Goal: Transaction & Acquisition: Obtain resource

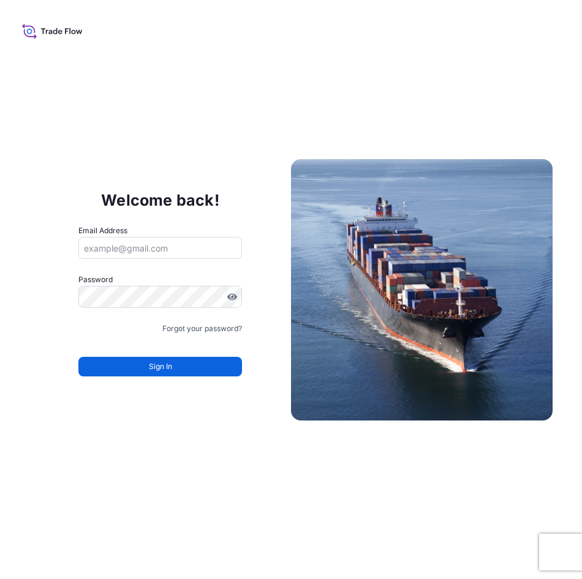
drag, startPoint x: 344, startPoint y: 21, endPoint x: 340, endPoint y: 4, distance: 17.5
click at [344, 21] on div "Welcome back! Email Address Password Must include: Upper & lower case letters S…" at bounding box center [291, 289] width 582 height 579
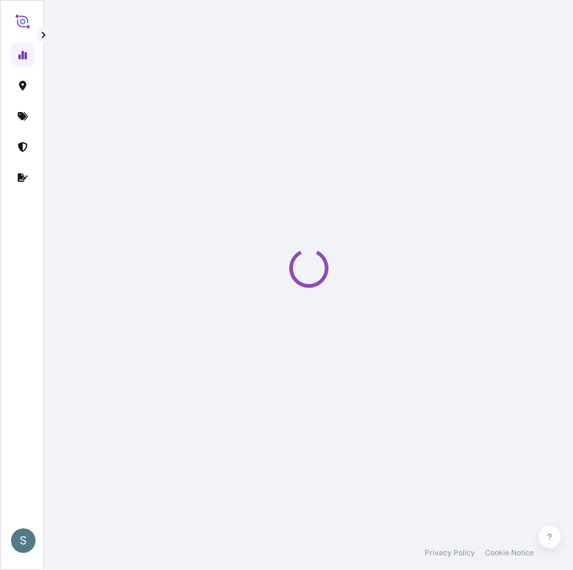
select select "2025"
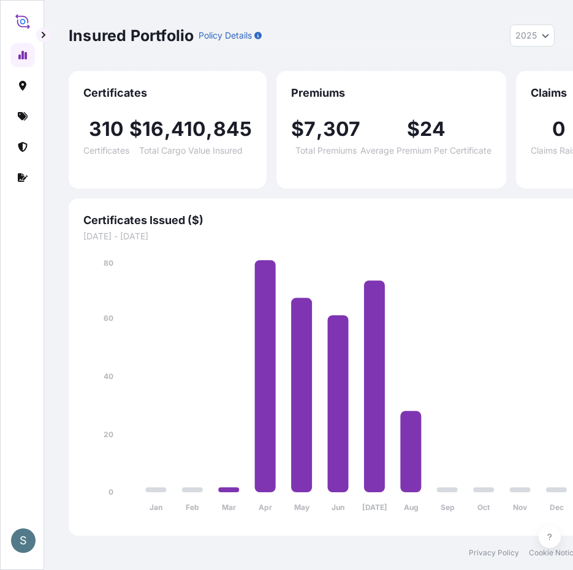
click at [26, 244] on div at bounding box center [21, 277] width 23 height 490
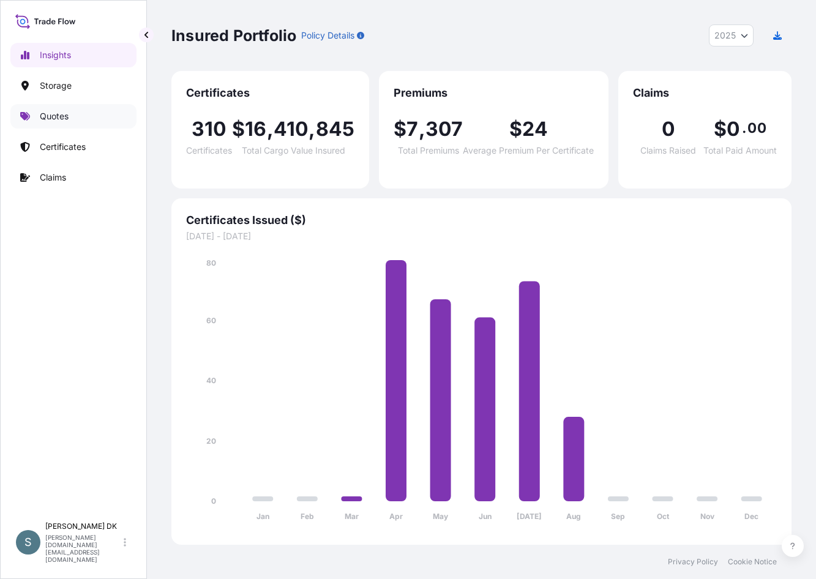
click at [55, 111] on p "Quotes" at bounding box center [54, 116] width 29 height 12
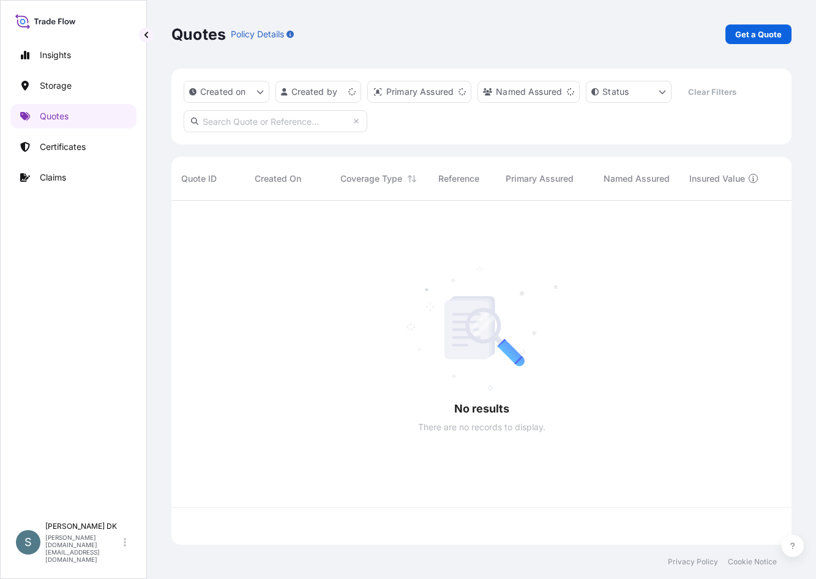
scroll to position [342, 611]
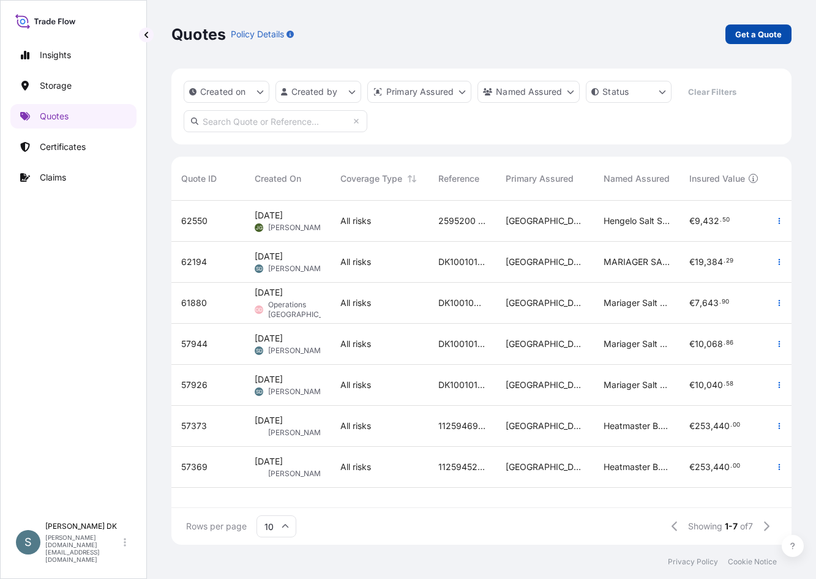
click at [581, 37] on p "Get a Quote" at bounding box center [758, 34] width 47 height 12
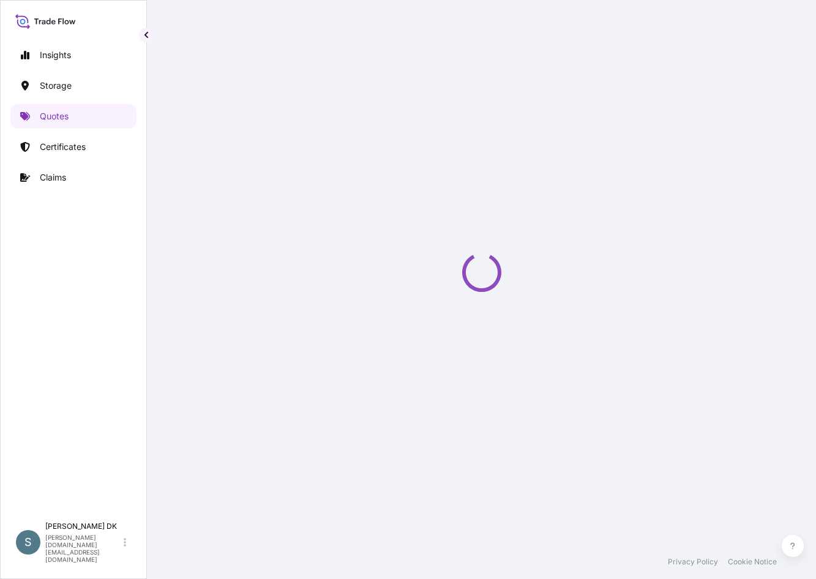
select select "Water"
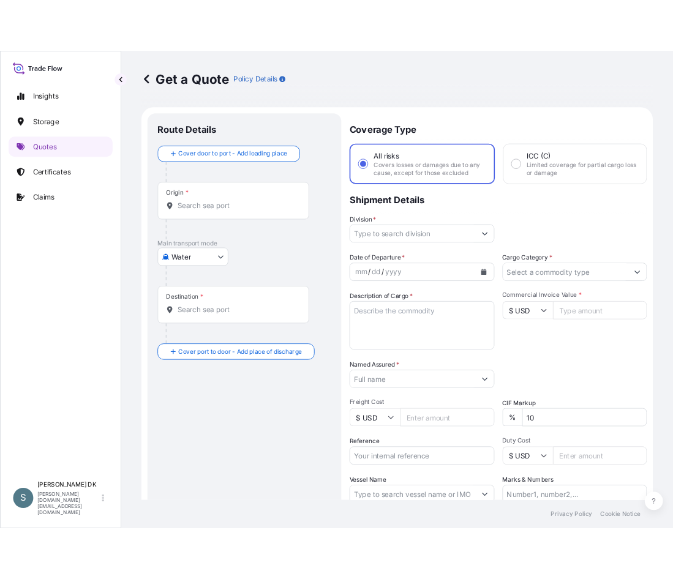
scroll to position [20, 0]
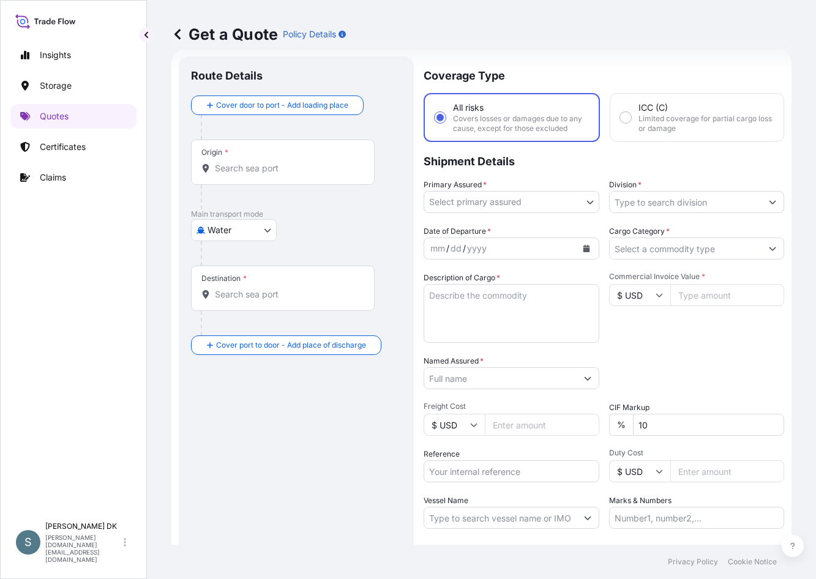
click at [478, 199] on body "Insights Storage Quotes Certificates Claims S [PERSON_NAME] DK [DOMAIN_NAME][EM…" at bounding box center [408, 289] width 816 height 579
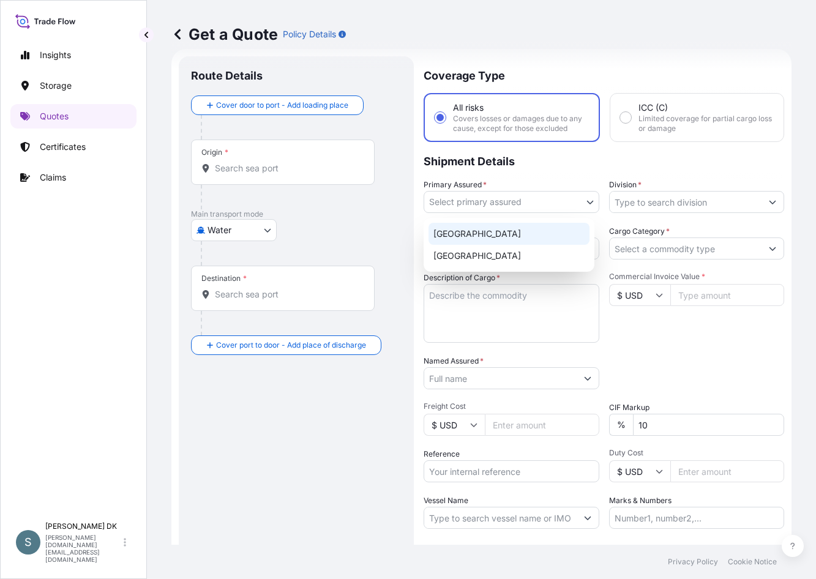
click at [503, 235] on div "[GEOGRAPHIC_DATA]" at bounding box center [509, 234] width 161 height 22
select select "31589"
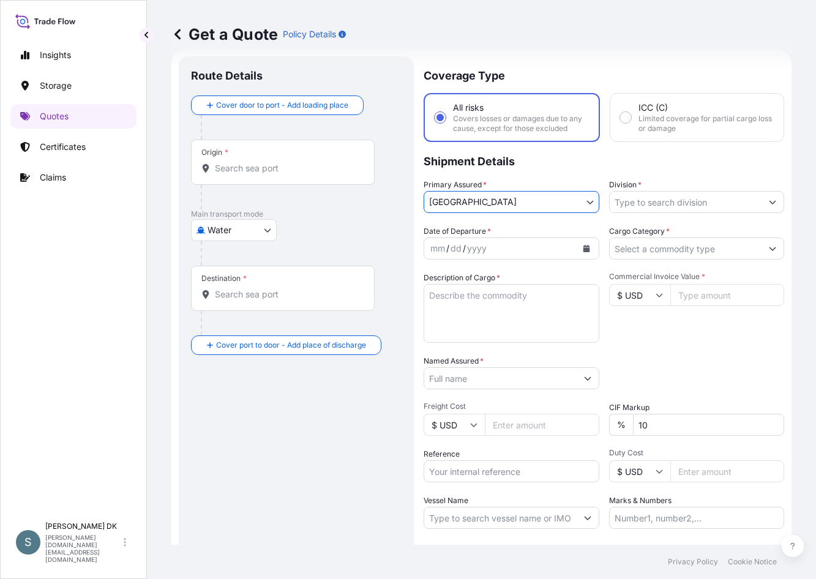
click at [581, 206] on input "Division *" at bounding box center [686, 202] width 152 height 22
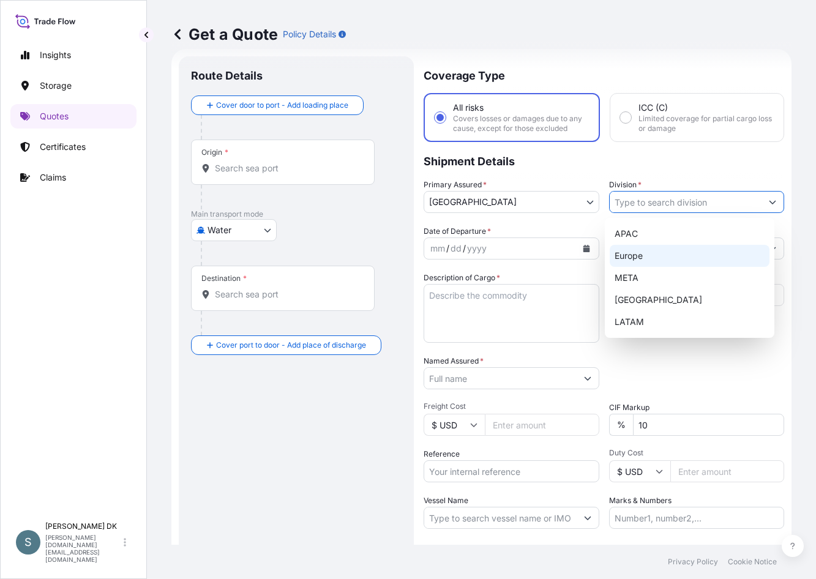
click at [581, 255] on div "Europe" at bounding box center [690, 256] width 160 height 22
type input "Europe"
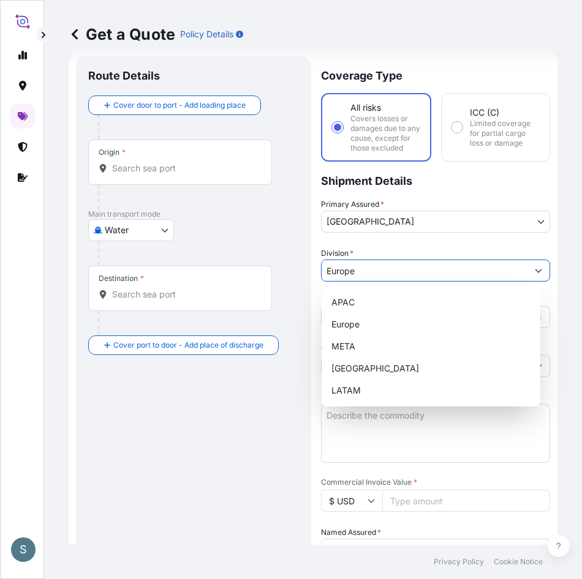
click at [157, 163] on input "Origin *" at bounding box center [184, 168] width 145 height 12
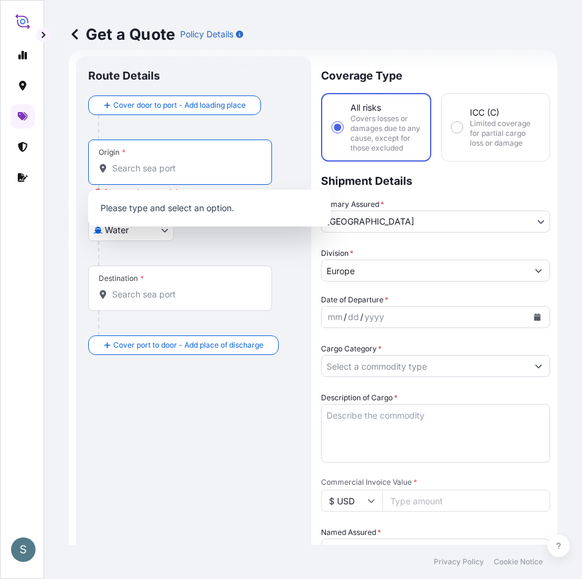
click at [151, 167] on input "Origin * Please select an origin" at bounding box center [184, 168] width 145 height 12
paste input "DKAAR"
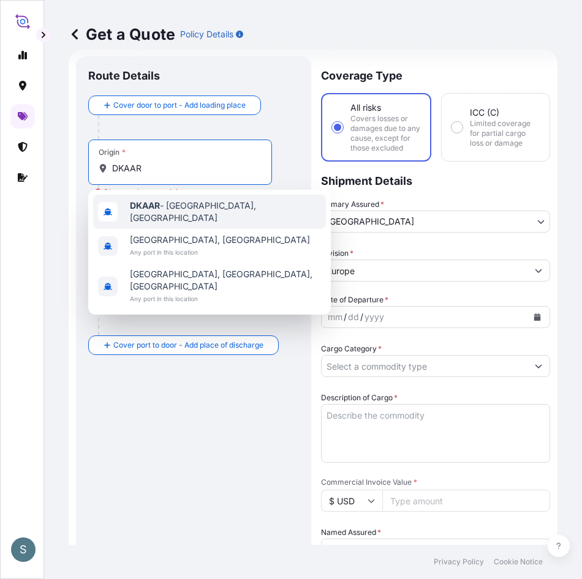
click at [159, 211] on b "DKAAR" at bounding box center [145, 205] width 30 height 10
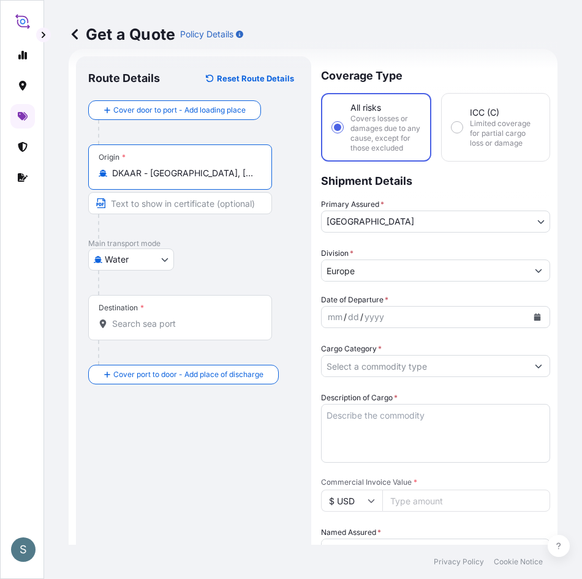
type input "DKAAR - [GEOGRAPHIC_DATA], [GEOGRAPHIC_DATA]"
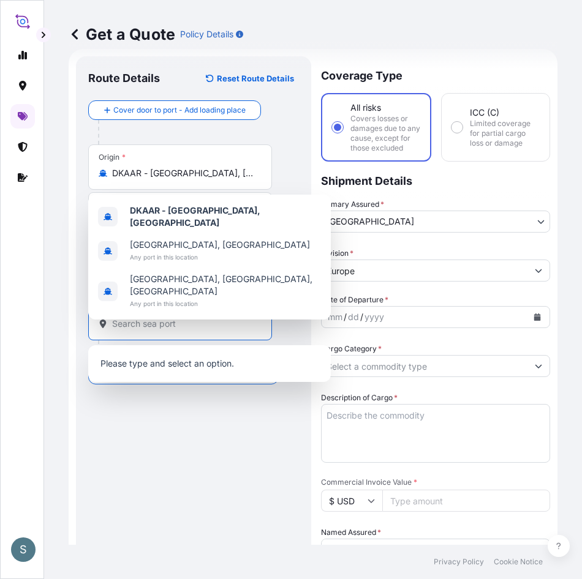
click at [121, 320] on input "Destination *" at bounding box center [184, 324] width 145 height 12
paste input "ARBUE"
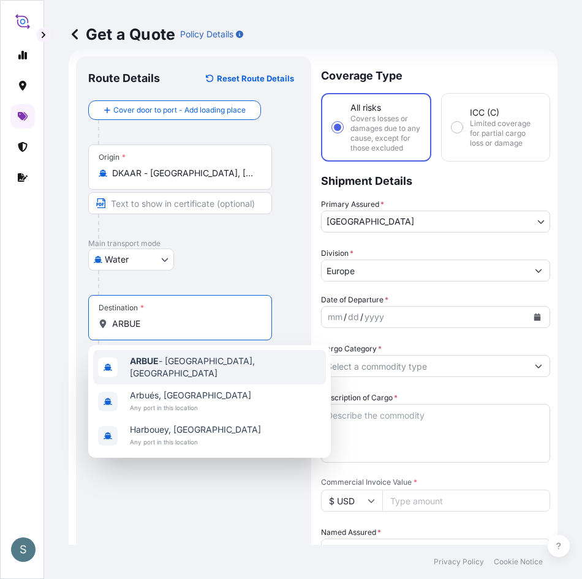
click at [183, 374] on div "ARBUE - [GEOGRAPHIC_DATA], [GEOGRAPHIC_DATA]" at bounding box center [209, 367] width 233 height 34
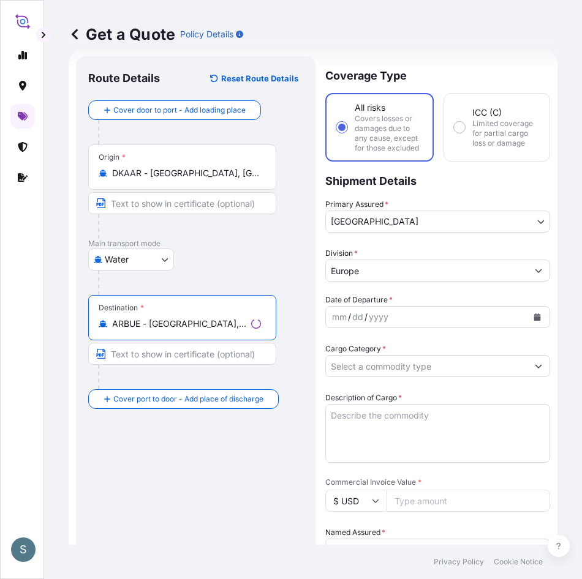
type input "ARBUE - [GEOGRAPHIC_DATA], [GEOGRAPHIC_DATA]"
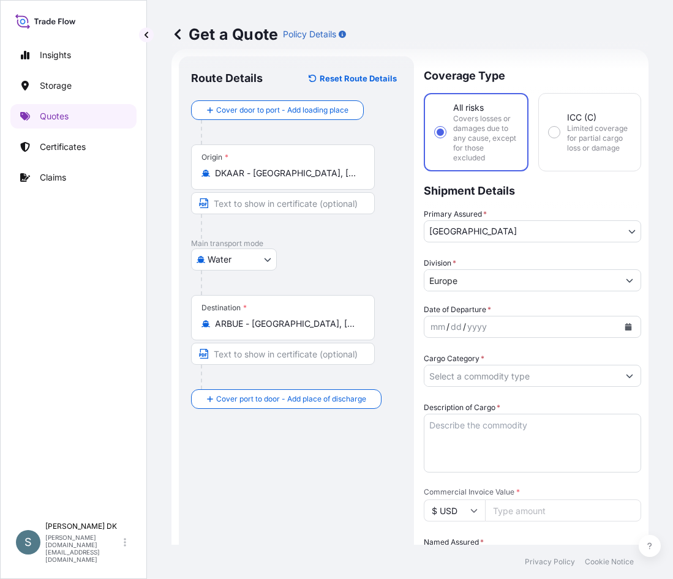
click at [581, 326] on button "Calendar" at bounding box center [629, 327] width 20 height 20
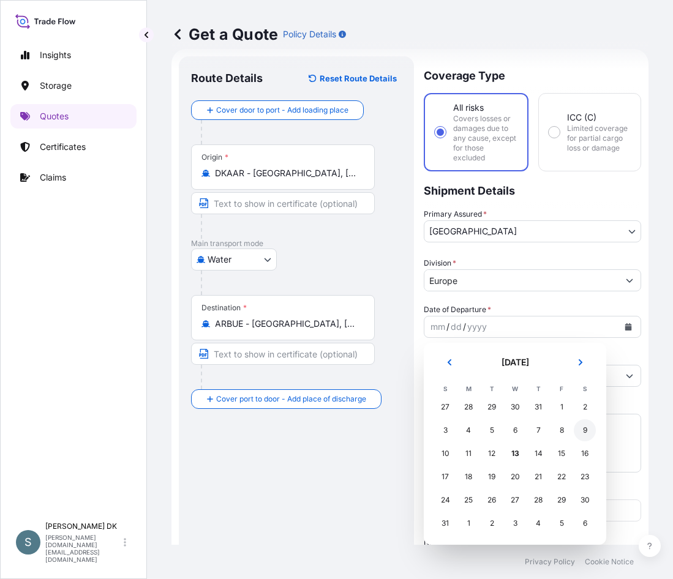
click at [581, 427] on div "9" at bounding box center [585, 430] width 22 height 22
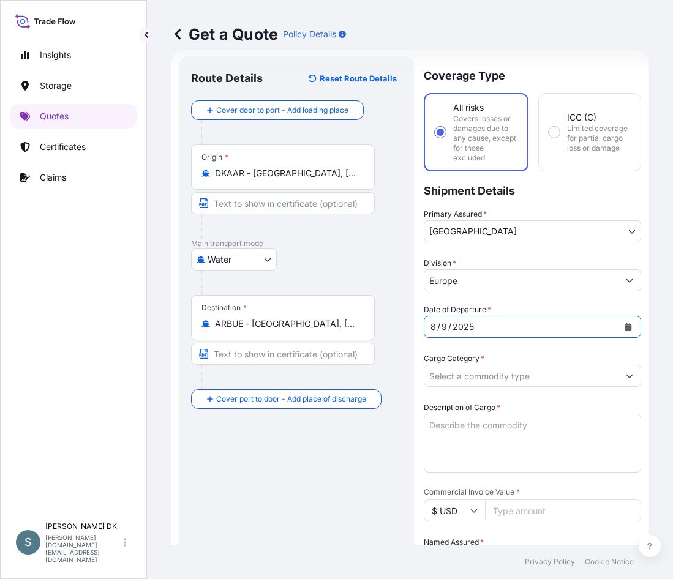
click at [566, 383] on input "Cargo Category *" at bounding box center [521, 376] width 194 height 22
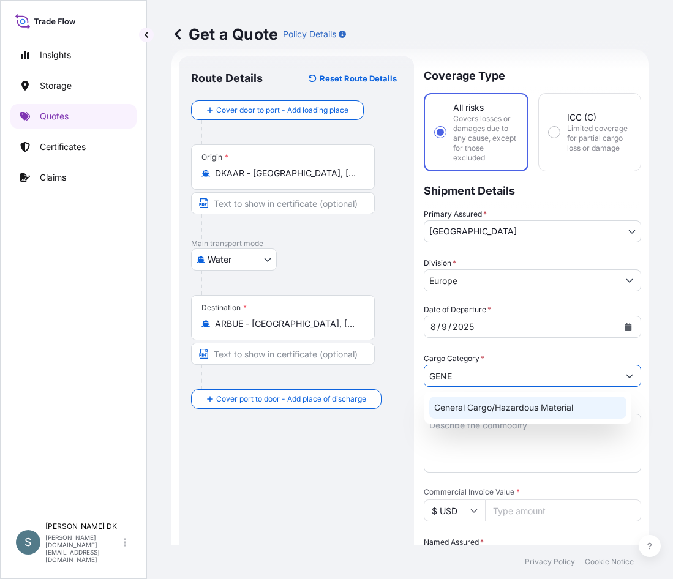
click at [504, 410] on div "General Cargo/Hazardous Material" at bounding box center [527, 408] width 197 height 22
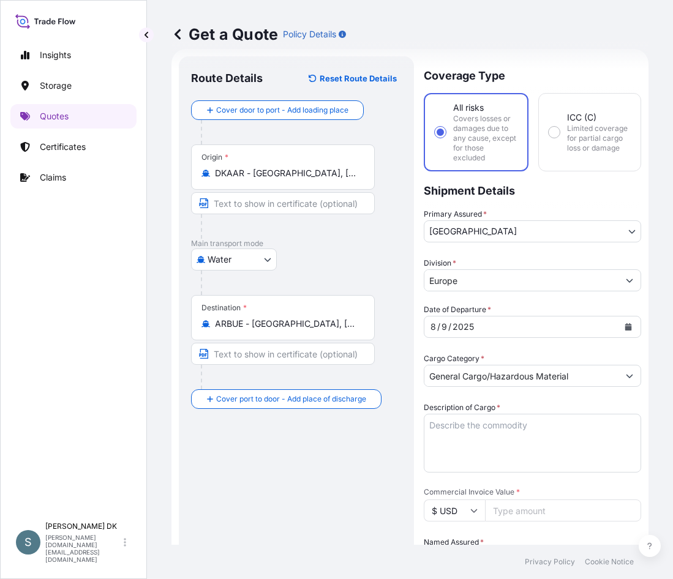
type input "All types of Pharmaceuticals (excluding COVID-19 vaccines)"
click at [528, 421] on textarea "Description of Cargo *" at bounding box center [532, 443] width 217 height 59
click at [433, 427] on textarea "Description of Cargo *" at bounding box center [532, 443] width 217 height 59
type textarea "V"
paste textarea "SANAL P®, [MEDICAL_DATA] (NaCl) PHARMACEUTICAL QUALITY"
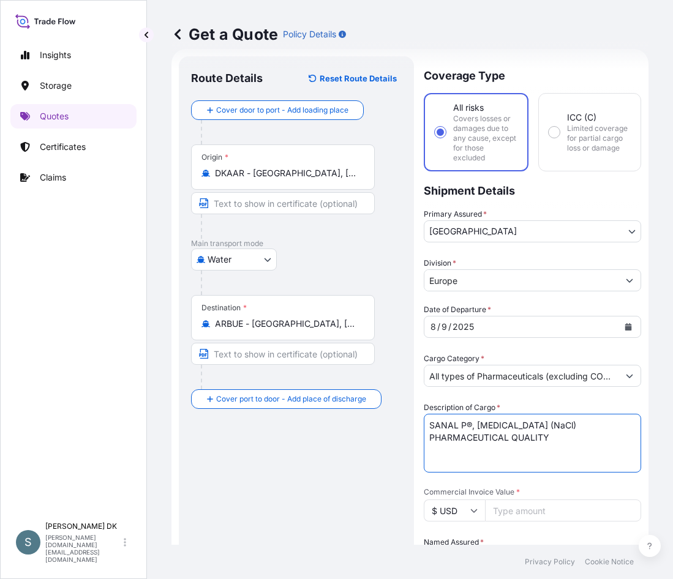
click at [425, 439] on textarea "SANAL P®, [MEDICAL_DATA] (NaCl) PHARMACEUTICAL QUALITY" at bounding box center [532, 443] width 217 height 59
click at [429, 424] on textarea "SANAL P®, [MEDICAL_DATA] (NaCl) PHARMACEUTICAL QUALITY" at bounding box center [532, 443] width 217 height 59
type textarea "SANAL P®, [MEDICAL_DATA] (NaCl) PHARMACEUTICAL QUALITY"
click at [394, 246] on p "Main transport mode" at bounding box center [296, 244] width 211 height 10
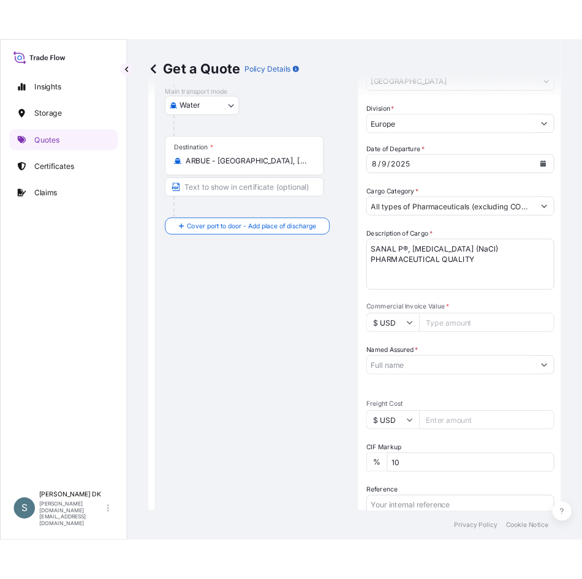
scroll to position [203, 0]
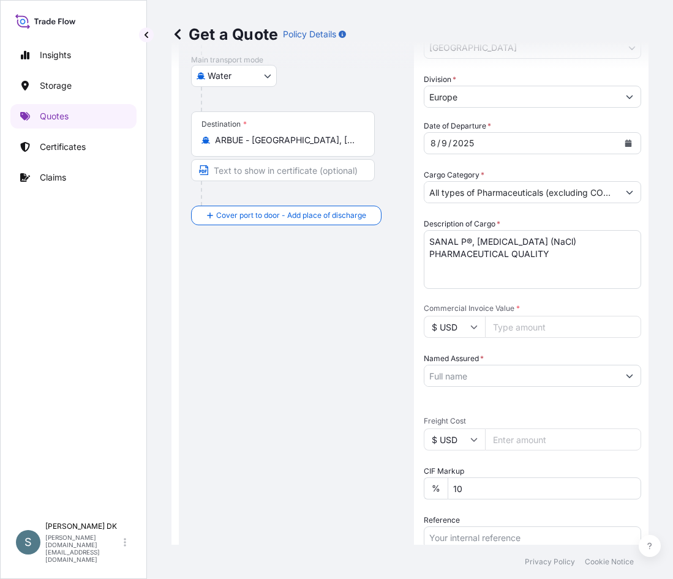
click at [320, 329] on div "Route Details Reset Route Details Cover door to port - Add loading place Place …" at bounding box center [296, 330] width 211 height 890
click at [563, 328] on input "Commercial Invoice Value *" at bounding box center [563, 327] width 156 height 22
type input "16720.00"
click at [567, 382] on input "Named Assured *" at bounding box center [521, 376] width 194 height 22
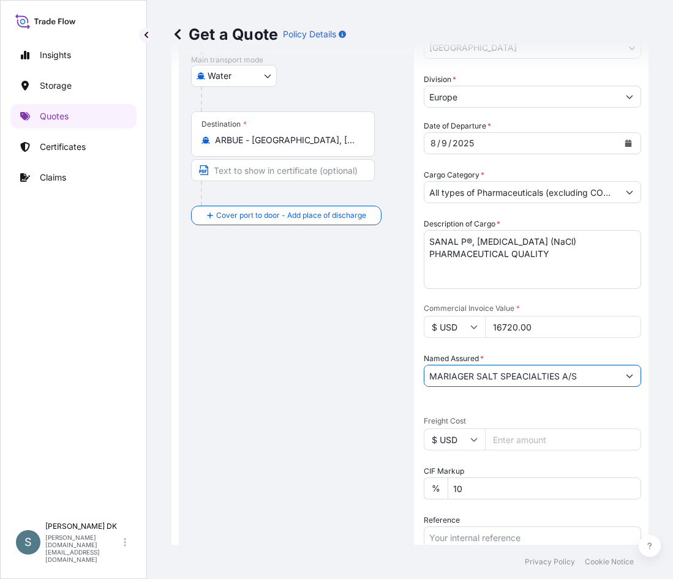
type input "MARIAGER SALT SPEACIALTIES A/S"
click at [554, 431] on input "Freight Cost" at bounding box center [563, 440] width 156 height 22
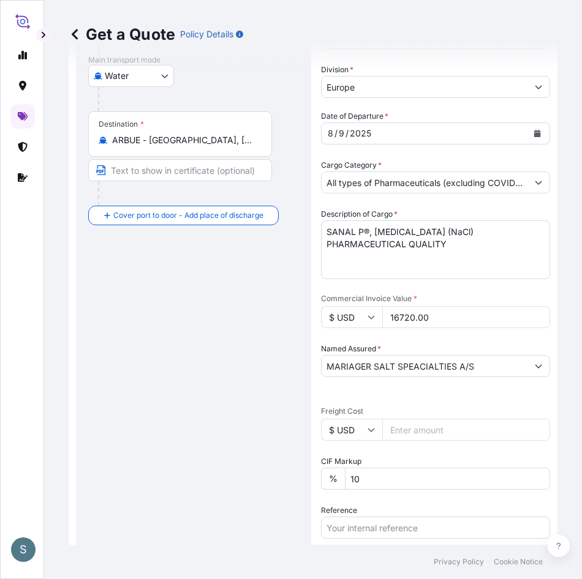
click at [362, 430] on input "$ USD" at bounding box center [351, 430] width 61 height 22
drag, startPoint x: 355, startPoint y: 464, endPoint x: 352, endPoint y: 437, distance: 27.1
click at [355, 464] on div "€ EUR" at bounding box center [351, 463] width 51 height 23
type input "€ EUR"
click at [423, 427] on input "Freight Cost" at bounding box center [466, 430] width 168 height 22
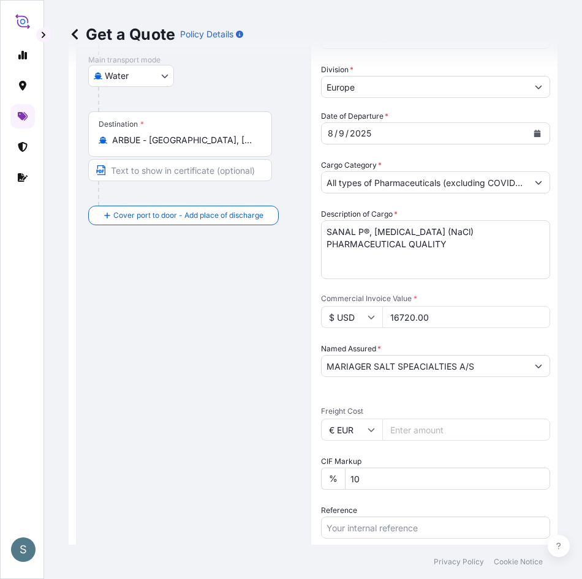
paste input "1577.49"
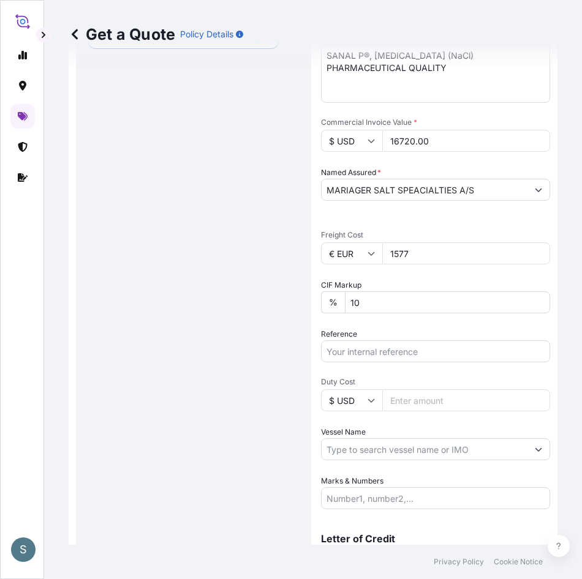
scroll to position [387, 0]
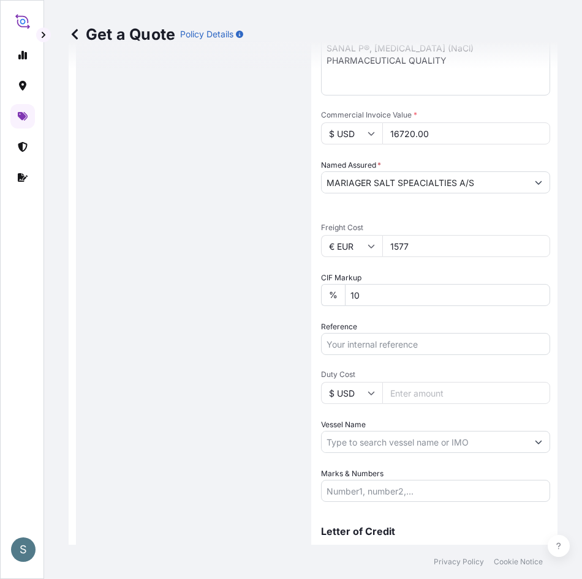
type input "1577"
click at [378, 336] on input "Reference" at bounding box center [435, 344] width 229 height 22
click at [27, 96] on link at bounding box center [22, 85] width 24 height 24
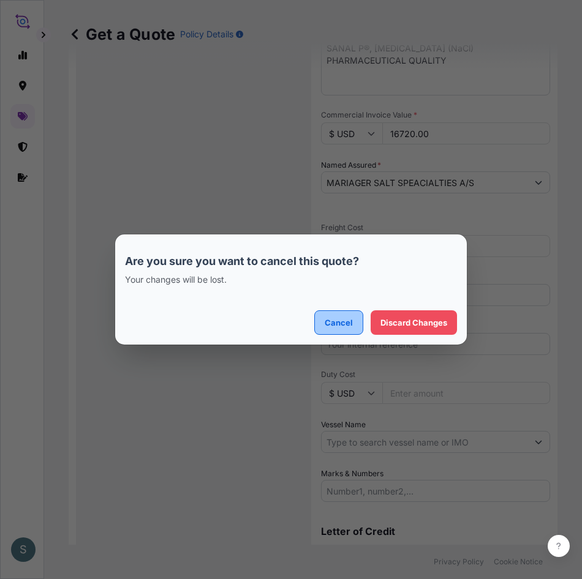
click at [334, 325] on p "Cancel" at bounding box center [339, 323] width 28 height 12
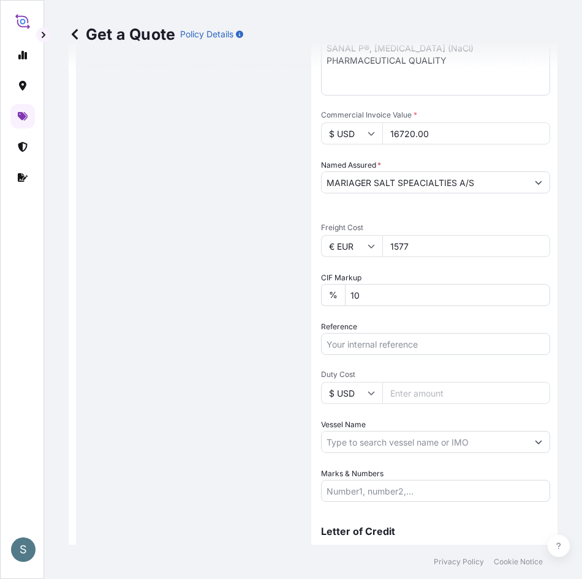
click at [201, 74] on div "Route Details Reset Route Details Cover door to port - Add loading place Place …" at bounding box center [193, 141] width 211 height 880
click at [353, 345] on input "Reference" at bounding box center [435, 344] width 229 height 22
click at [342, 346] on input "v-" at bounding box center [435, 344] width 229 height 22
type input "v"
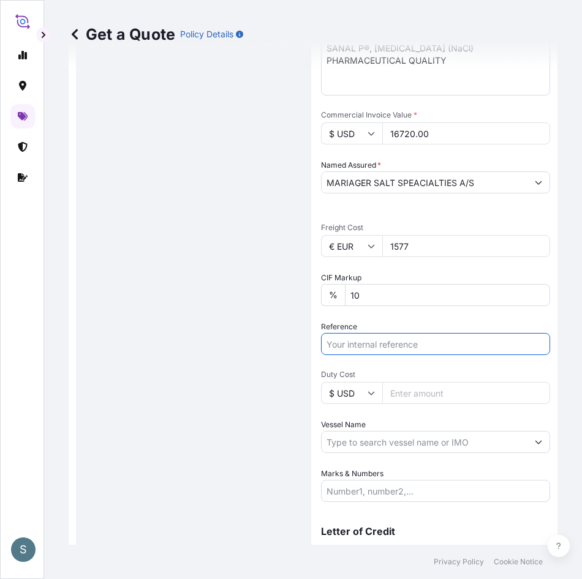
paste input "DK1001019388"
paste input "2488668"
type input "DK1001019388-2488668"
click at [246, 401] on div "Route Details Reset Route Details Cover door to port - Add loading place Place …" at bounding box center [193, 141] width 211 height 880
click at [404, 445] on input "Vessel Name" at bounding box center [424, 442] width 206 height 22
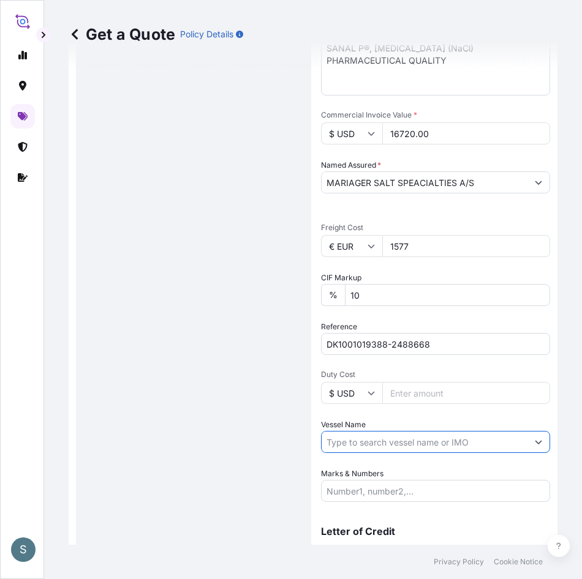
paste input "CHATTANOOGA"
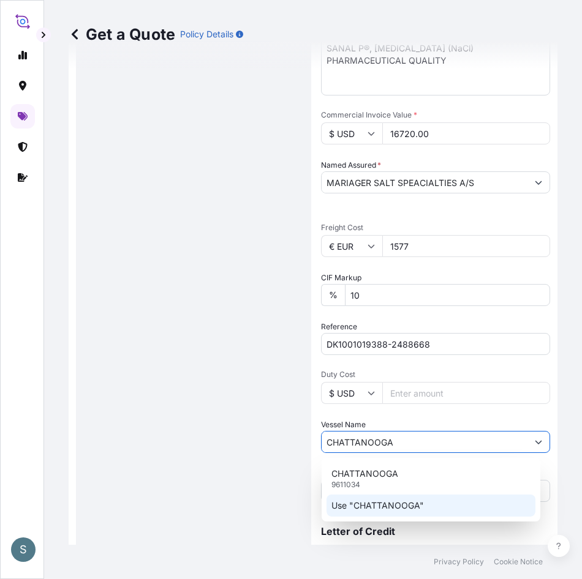
click at [392, 505] on p "Use "CHATTANOOGA"" at bounding box center [377, 506] width 92 height 12
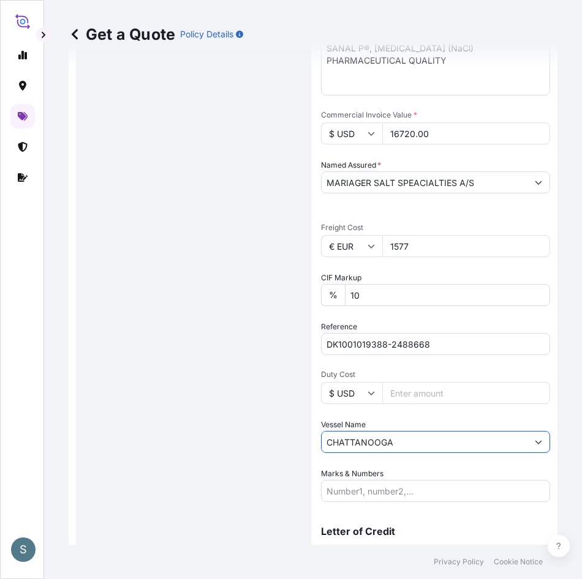
type input "CHATTANOOGA"
click at [236, 384] on div "Route Details Reset Route Details Cover door to port - Add loading place Place …" at bounding box center [193, 141] width 211 height 880
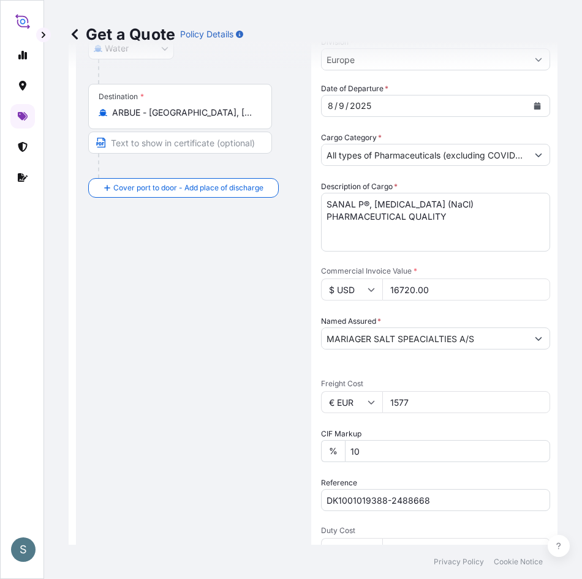
scroll to position [198, 0]
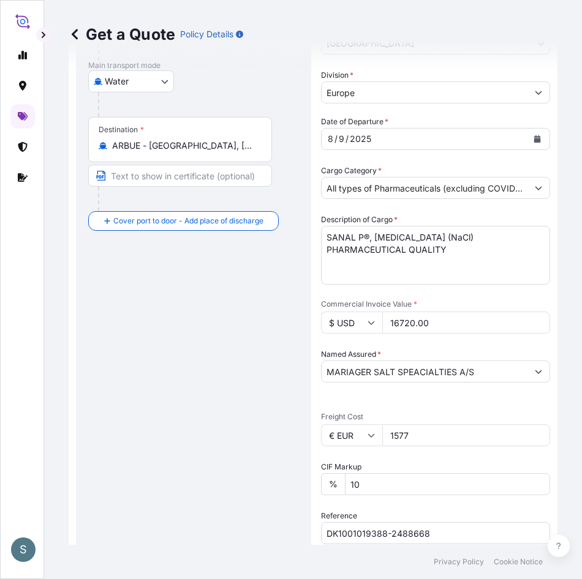
drag, startPoint x: 415, startPoint y: 438, endPoint x: 364, endPoint y: 427, distance: 52.0
click at [364, 427] on div "€ EUR 1577" at bounding box center [435, 435] width 229 height 22
paste input ".49"
type input "1577.49"
click at [243, 291] on div "Route Details Reset Route Details Cover door to port - Add loading place Place …" at bounding box center [193, 330] width 211 height 880
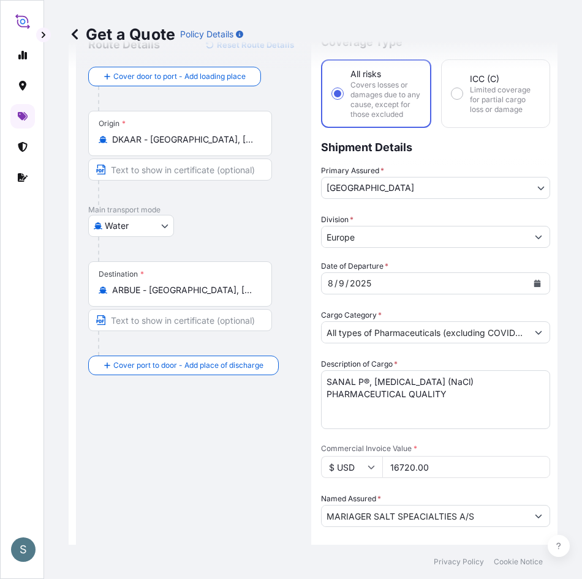
scroll to position [14, 0]
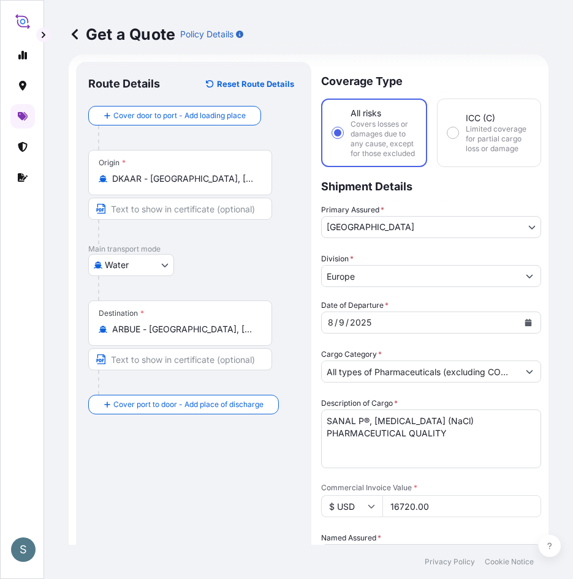
click at [454, 376] on input "All types of Pharmaceuticals (excluding COVID-19 vaccines)" at bounding box center [419, 372] width 197 height 22
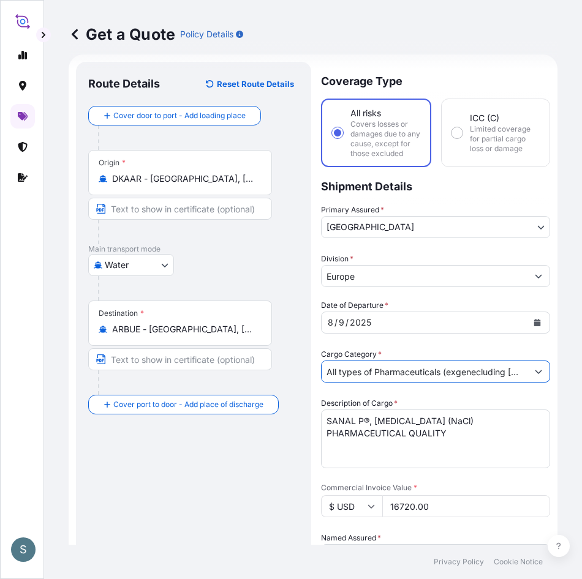
click at [454, 376] on input "All types of Pharmaceuticals (exgenecluding [MEDICAL_DATA] vaccines)" at bounding box center [424, 372] width 206 height 22
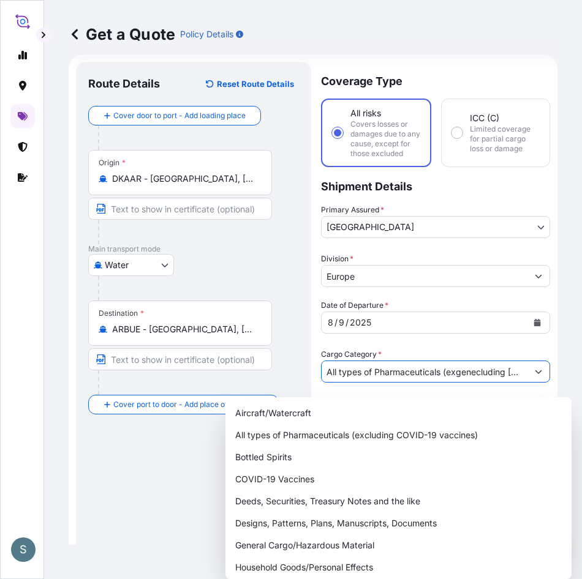
click at [527, 372] on button "Show suggestions" at bounding box center [538, 372] width 22 height 22
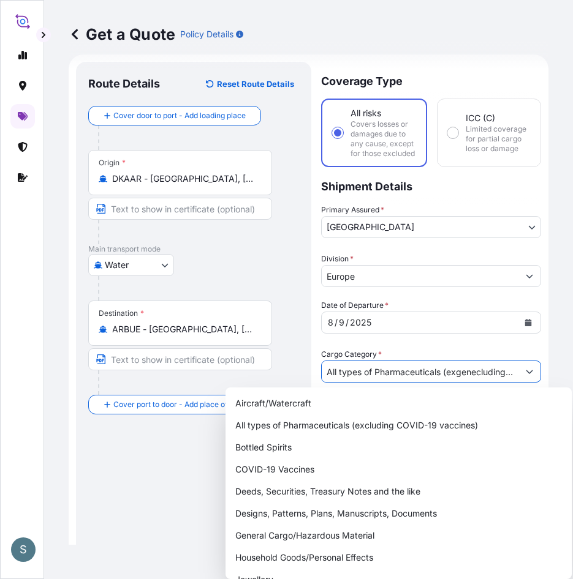
click at [439, 383] on input "All types of Pharmaceuticals (exgenecluding [MEDICAL_DATA] vaccines)" at bounding box center [419, 372] width 197 height 22
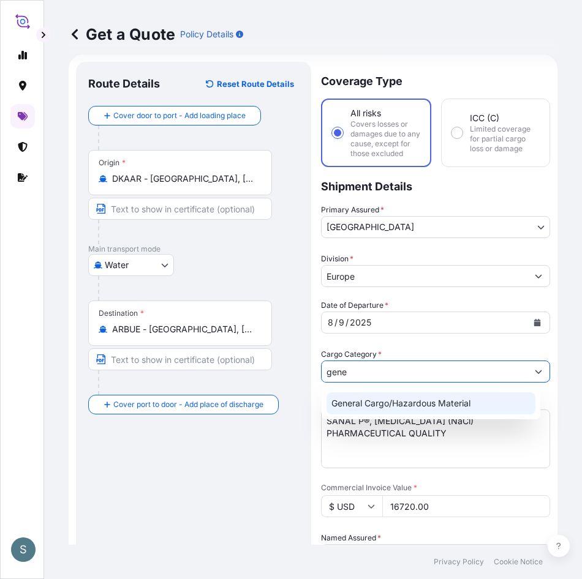
click at [422, 394] on div "General Cargo/Hazardous Material" at bounding box center [430, 404] width 209 height 22
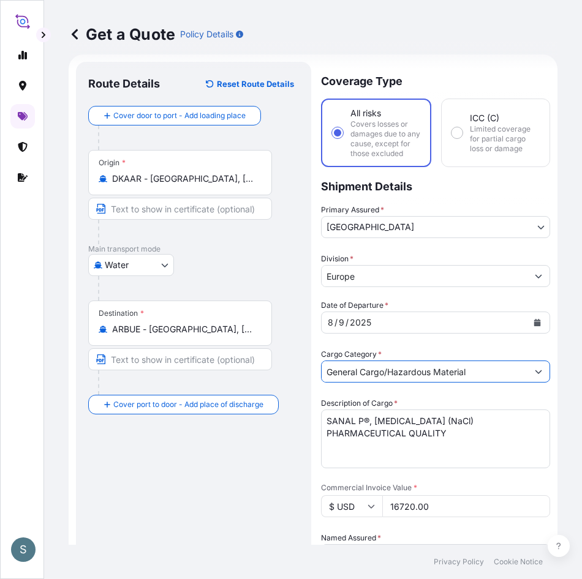
type input "General Cargo/Hazardous Material"
click at [155, 266] on body "7 options available. 3 options available. 1 option available. S Get a Quote Pol…" at bounding box center [291, 289] width 582 height 579
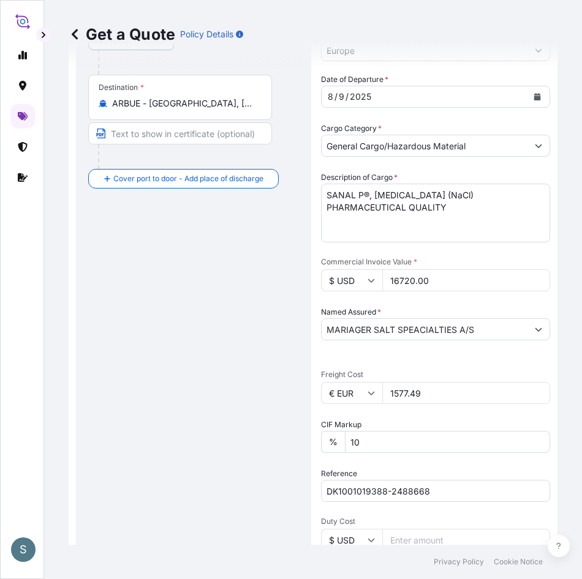
scroll to position [259, 0]
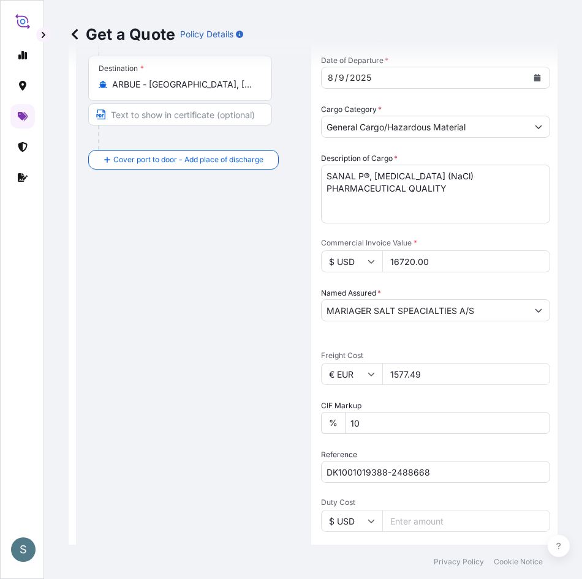
click at [323, 192] on textarea "SANAL P®, [MEDICAL_DATA] (NaCl) PHARMACEUTICAL QUALITY" at bounding box center [435, 194] width 229 height 59
type textarea "SANAL P®, [MEDICAL_DATA] (NaCl) PHARMACEUTICAL QUALITY"
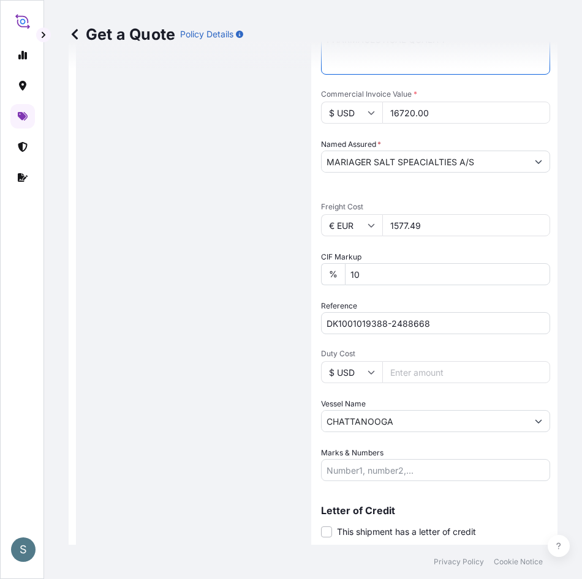
scroll to position [443, 0]
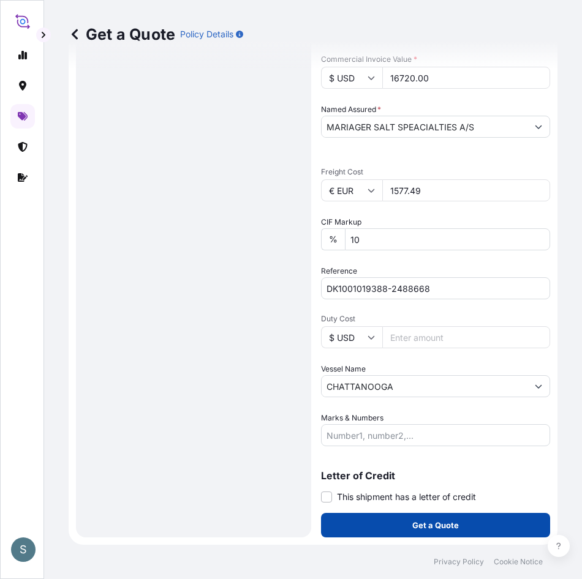
click at [423, 532] on button "Get a Quote" at bounding box center [435, 525] width 229 height 24
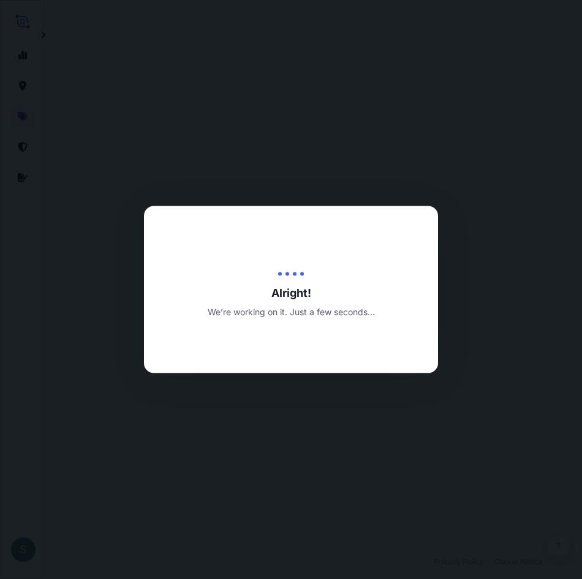
select select "Water"
select select "31589"
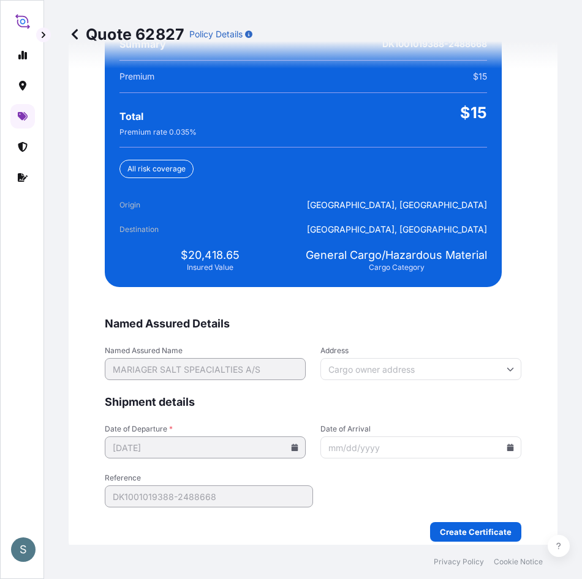
scroll to position [3005, 0]
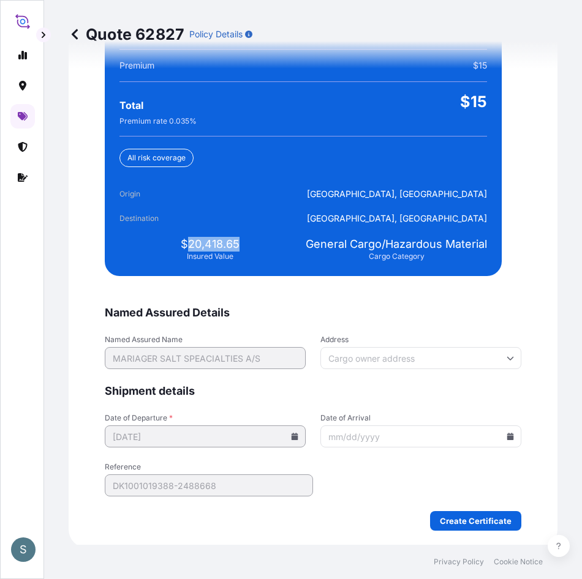
drag, startPoint x: 184, startPoint y: 243, endPoint x: 243, endPoint y: 246, distance: 58.8
click at [243, 246] on div "$20,418.65 Insured Value" at bounding box center [209, 249] width 181 height 24
copy span "20,418.65"
click at [508, 438] on div at bounding box center [420, 437] width 201 height 22
click at [507, 438] on icon at bounding box center [510, 436] width 7 height 7
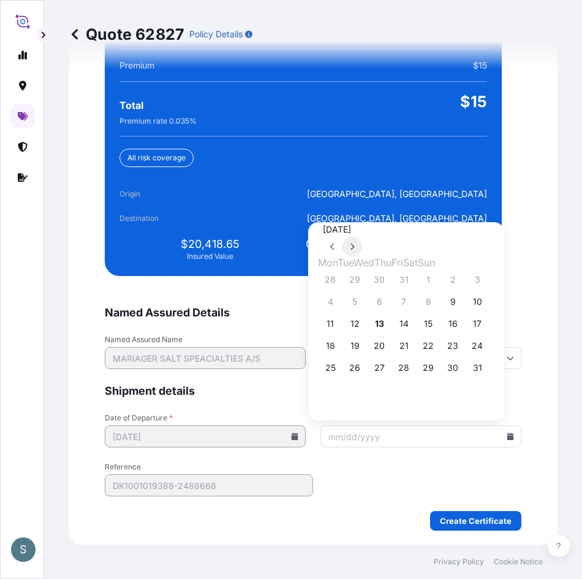
drag, startPoint x: 502, startPoint y: 227, endPoint x: 481, endPoint y: 237, distance: 23.0
click at [362, 237] on button at bounding box center [352, 247] width 20 height 20
click at [487, 349] on button "28" at bounding box center [477, 346] width 20 height 20
type input "[DATE]"
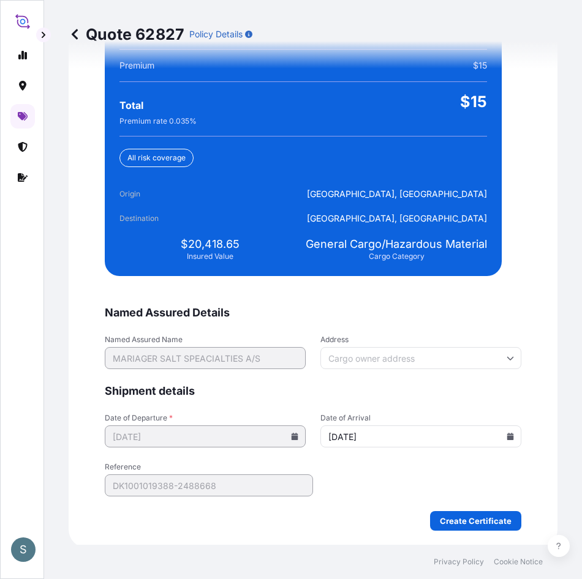
click at [339, 486] on form "Named Assured Details Named Assured Name MARIAGER SALT SPEACIALTIES A/S Address…" at bounding box center [313, 418] width 416 height 225
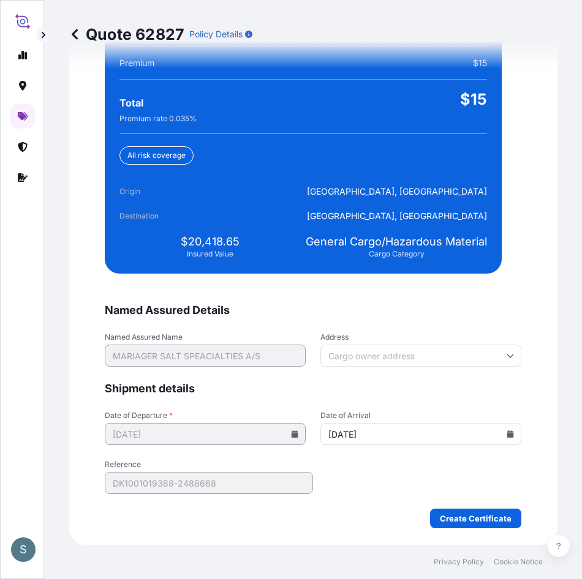
scroll to position [3008, 0]
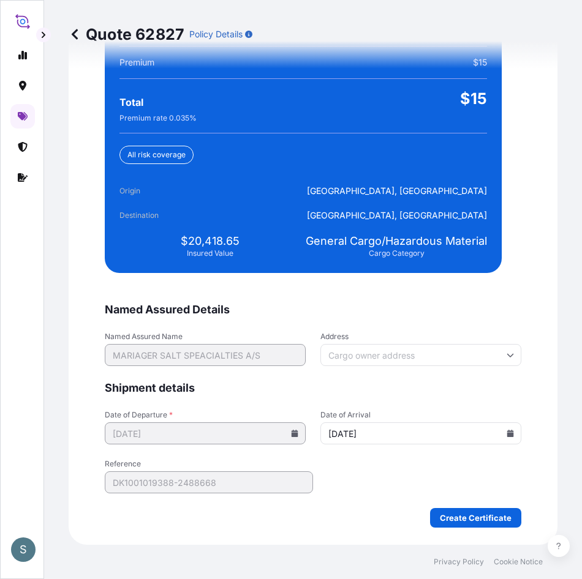
click at [440, 507] on form "Named Assured Details Named Assured Name MARIAGER SALT SPEACIALTIES A/S Address…" at bounding box center [313, 415] width 416 height 225
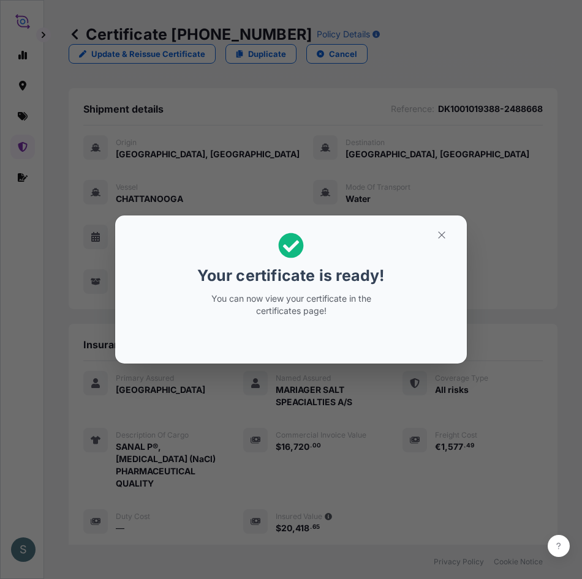
click at [22, 360] on div "Your certificate is ready! You can now view your certificate in the certificate…" at bounding box center [291, 289] width 582 height 579
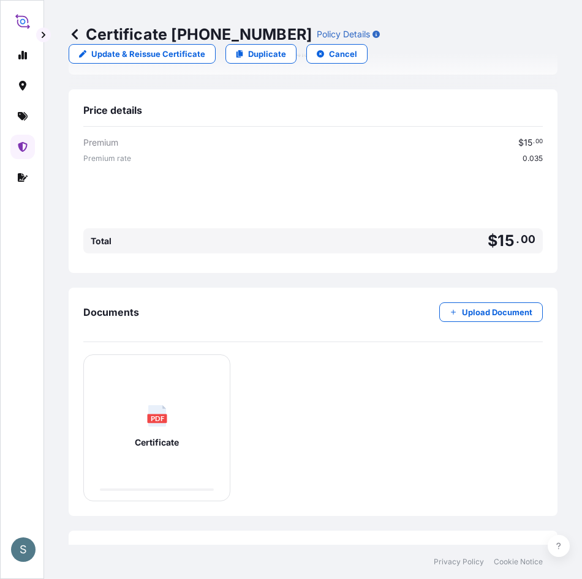
scroll to position [522, 0]
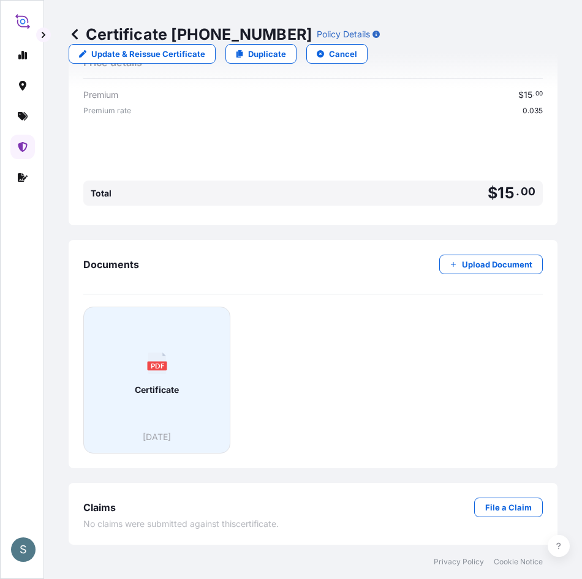
click at [170, 372] on div "PDF Certificate" at bounding box center [157, 374] width 126 height 114
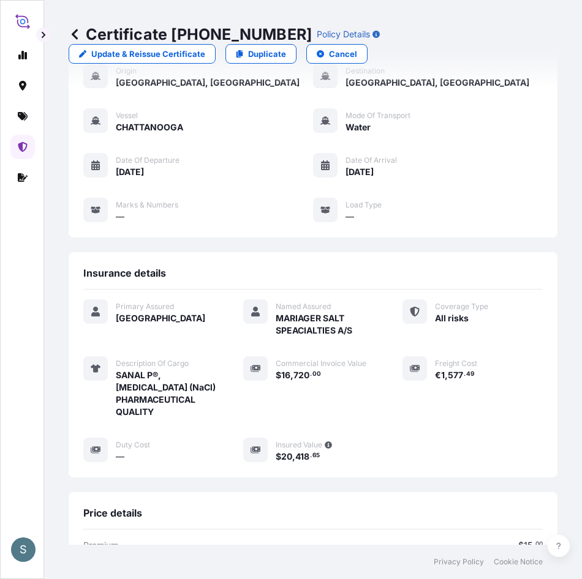
scroll to position [184, 0]
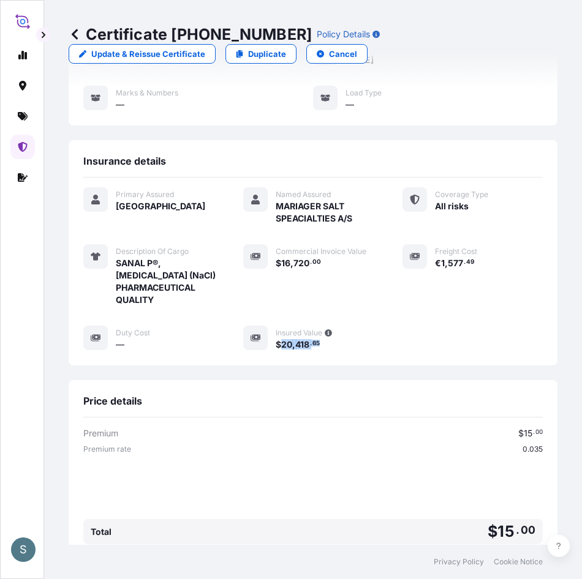
drag, startPoint x: 277, startPoint y: 346, endPoint x: 328, endPoint y: 348, distance: 50.3
click at [328, 348] on div "$ 20 , 418 . 65" at bounding box center [330, 344] width 108 height 13
click at [296, 345] on span "418" at bounding box center [302, 344] width 14 height 9
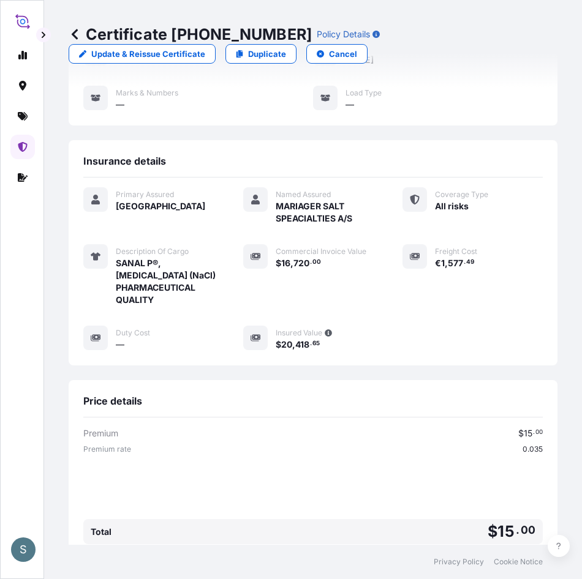
drag, startPoint x: 296, startPoint y: 345, endPoint x: 285, endPoint y: 348, distance: 11.9
click at [285, 348] on span "20" at bounding box center [286, 344] width 11 height 9
drag, startPoint x: 276, startPoint y: 347, endPoint x: 318, endPoint y: 347, distance: 42.3
click at [318, 347] on div "$ 20 , 418 . 65" at bounding box center [330, 344] width 108 height 13
copy span "20 , 418 . 65"
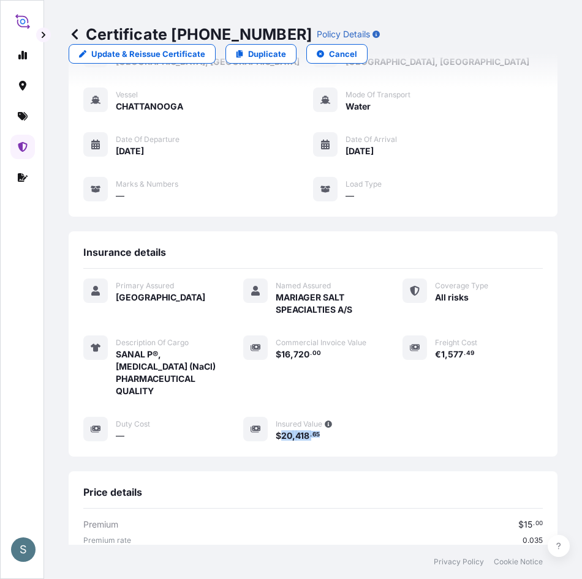
scroll to position [0, 0]
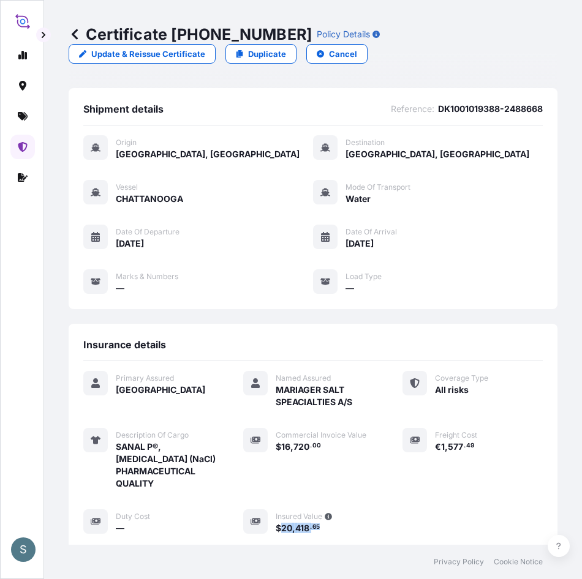
click at [21, 148] on icon at bounding box center [22, 147] width 9 height 10
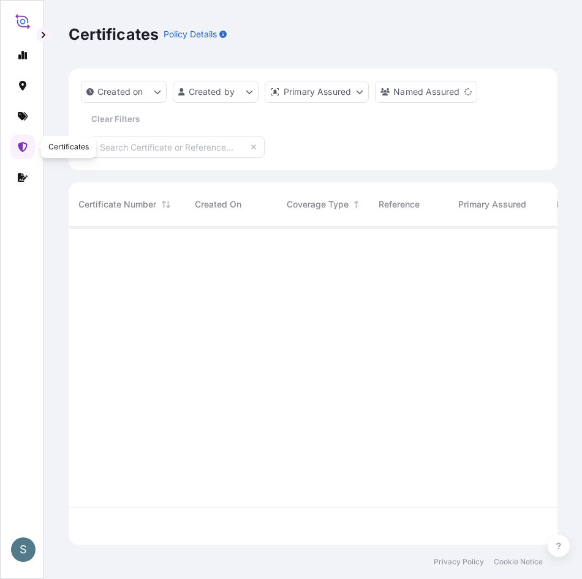
scroll to position [316, 479]
click at [28, 209] on div at bounding box center [21, 281] width 23 height 499
click at [21, 112] on icon at bounding box center [23, 116] width 10 height 9
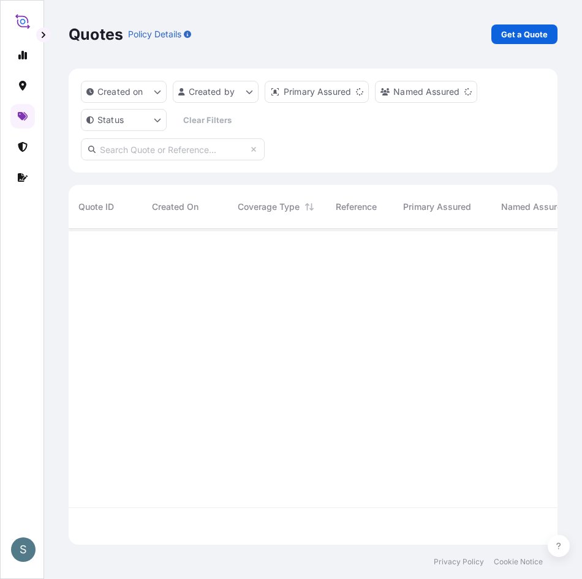
scroll to position [314, 479]
click at [530, 36] on p "Get a Quote" at bounding box center [524, 34] width 47 height 12
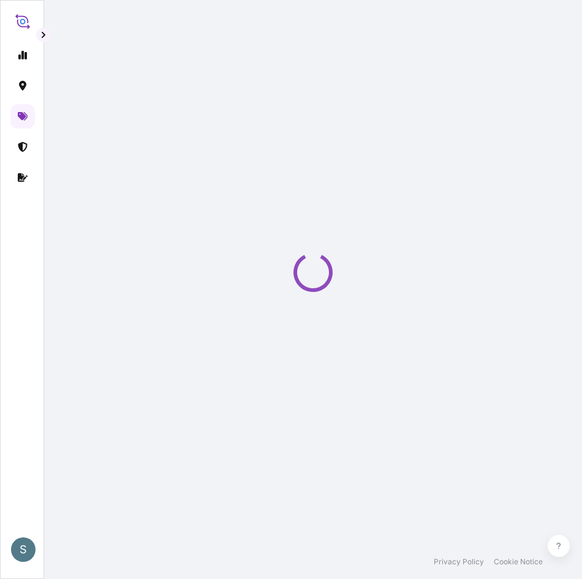
select select "Water"
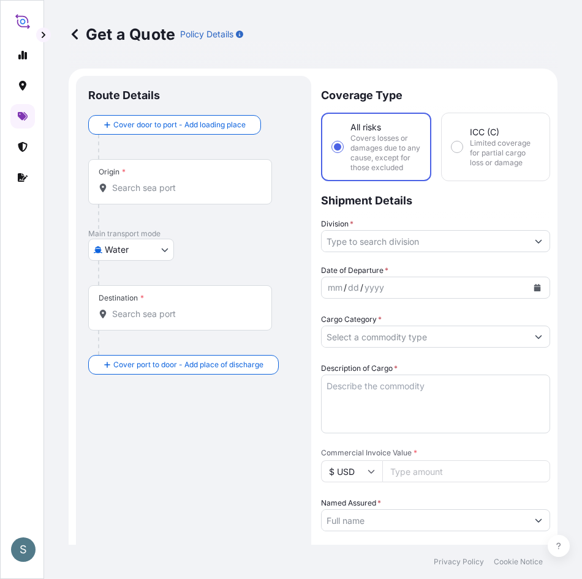
scroll to position [20, 0]
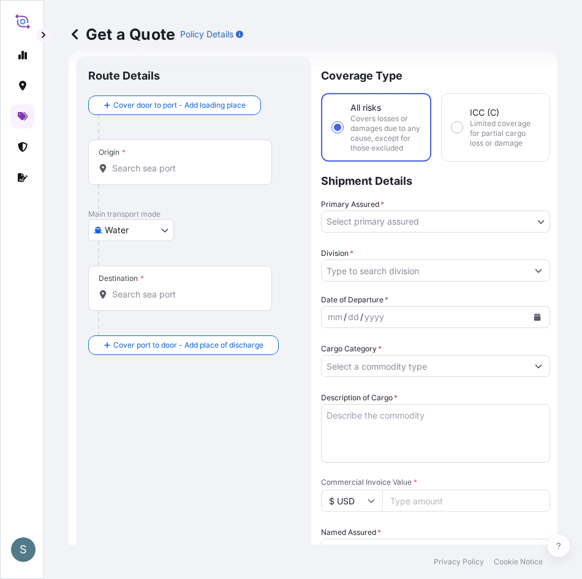
click at [163, 177] on div "Origin *" at bounding box center [180, 162] width 184 height 45
click at [163, 175] on input "Origin *" at bounding box center [184, 168] width 145 height 12
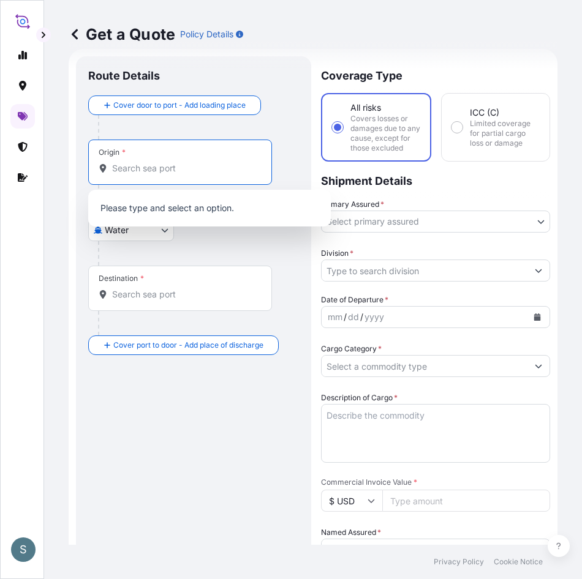
paste input "DKAAR"
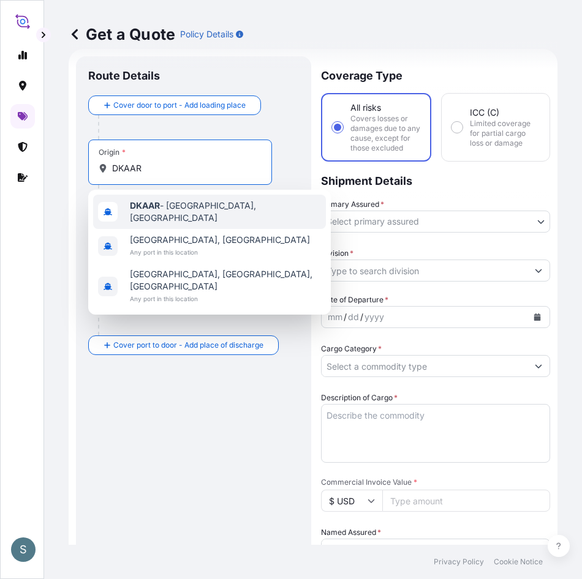
click at [189, 214] on span "DKAAR - [GEOGRAPHIC_DATA], [GEOGRAPHIC_DATA]" at bounding box center [225, 212] width 191 height 24
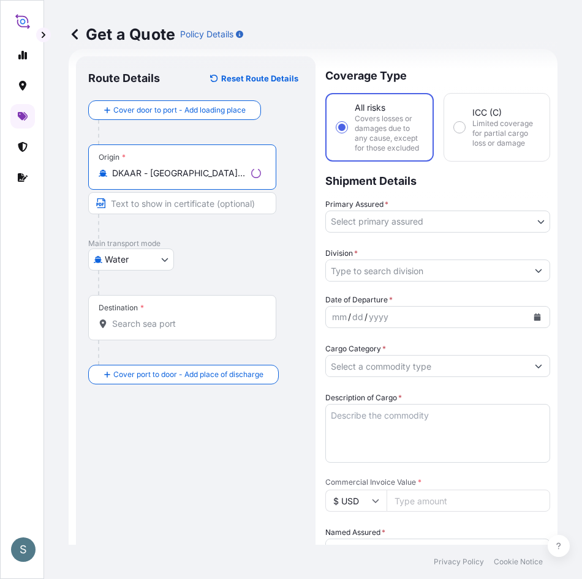
type input "DKAAR - [GEOGRAPHIC_DATA], [GEOGRAPHIC_DATA]"
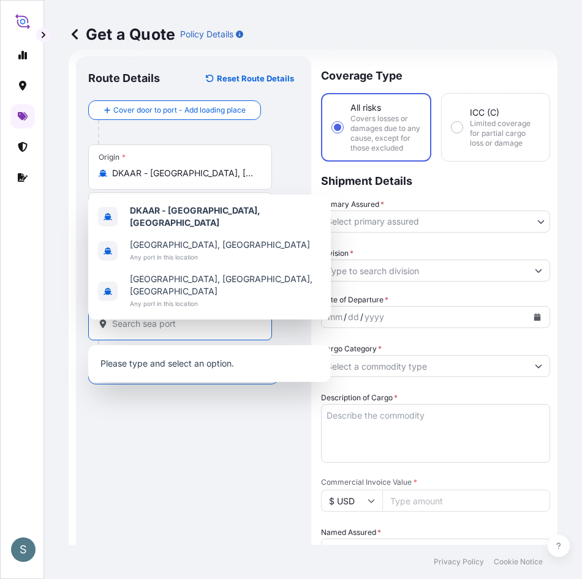
click at [155, 327] on input "Destination *" at bounding box center [184, 324] width 145 height 12
paste input "KRICN"
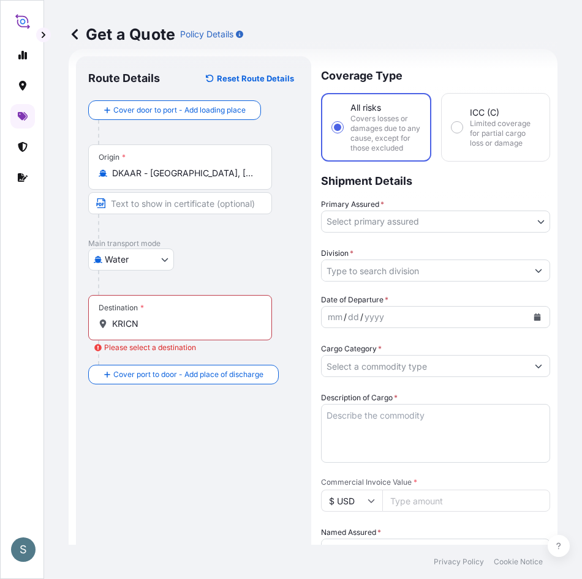
click at [140, 323] on input "KRICN" at bounding box center [184, 324] width 145 height 12
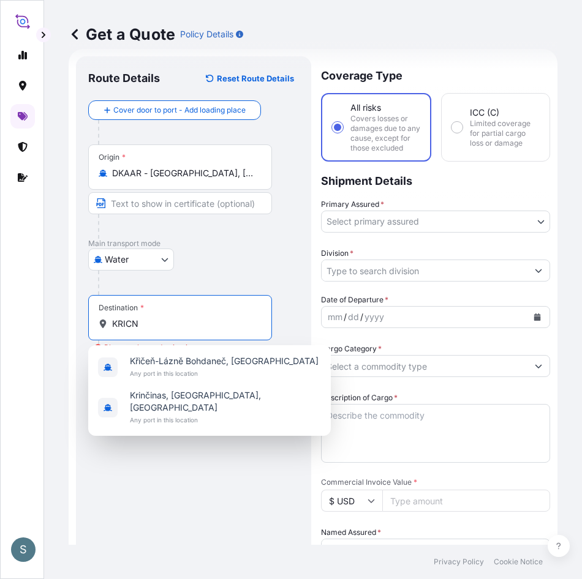
click at [140, 323] on input "KRICN" at bounding box center [184, 324] width 145 height 12
paste input "[GEOGRAPHIC_DATA], [GEOGRAPHIC_DATA]"
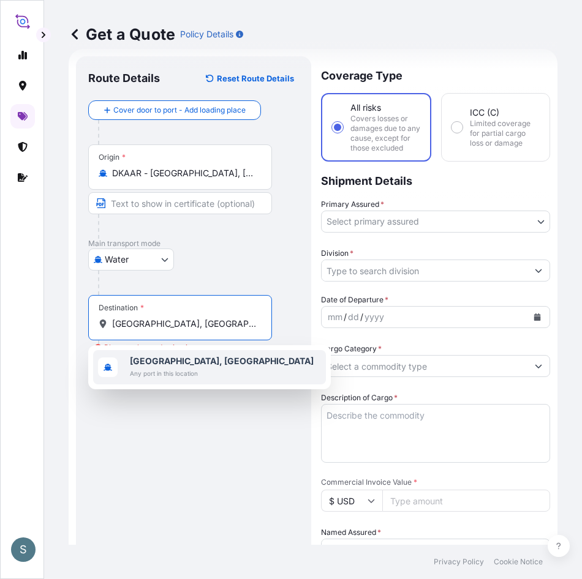
click at [170, 367] on span "[GEOGRAPHIC_DATA], [GEOGRAPHIC_DATA]" at bounding box center [222, 361] width 184 height 12
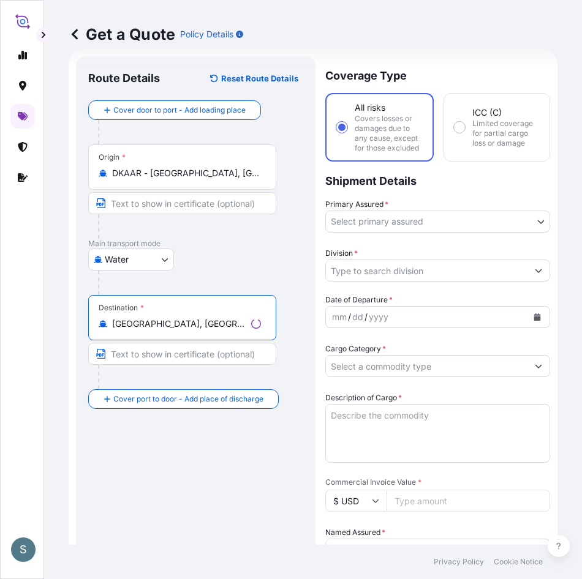
type input "[GEOGRAPHIC_DATA], [GEOGRAPHIC_DATA]"
click at [388, 216] on body "2 options available. 0 options available. 1 option available. S Get a Quote Pol…" at bounding box center [291, 289] width 582 height 579
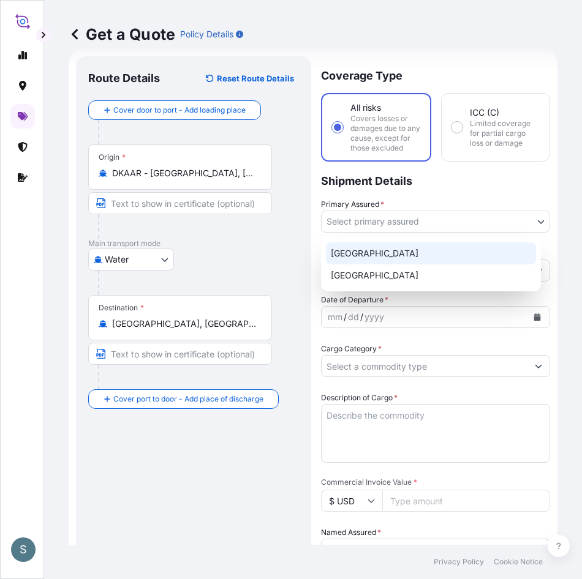
click at [366, 249] on div "[GEOGRAPHIC_DATA]" at bounding box center [431, 254] width 210 height 22
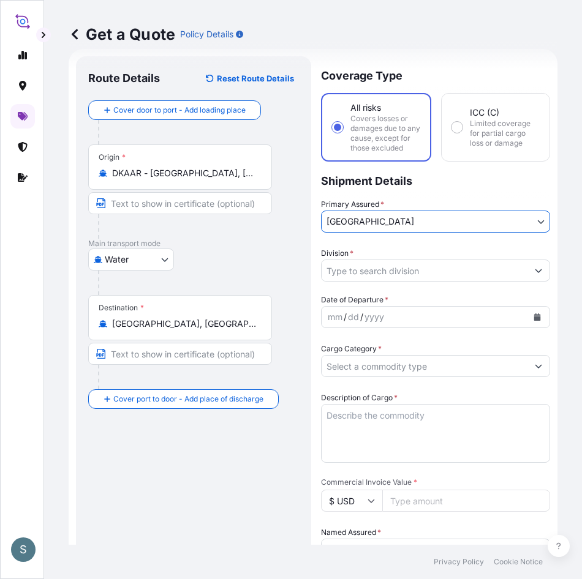
click at [380, 264] on input "Division *" at bounding box center [424, 271] width 206 height 22
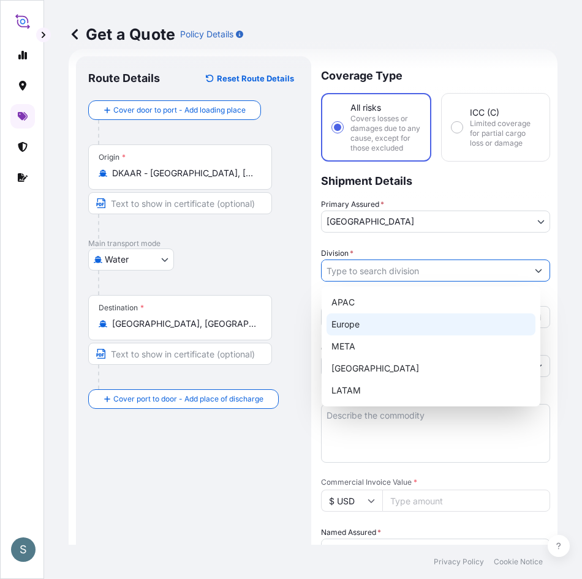
click at [368, 329] on div "Europe" at bounding box center [430, 325] width 209 height 22
type input "Europe"
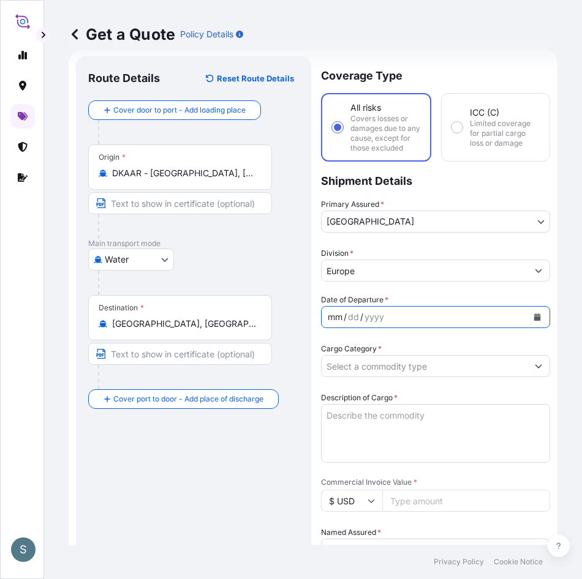
click at [422, 321] on div "mm / dd / yyyy" at bounding box center [424, 317] width 206 height 22
click at [534, 320] on icon "Calendar" at bounding box center [537, 317] width 7 height 7
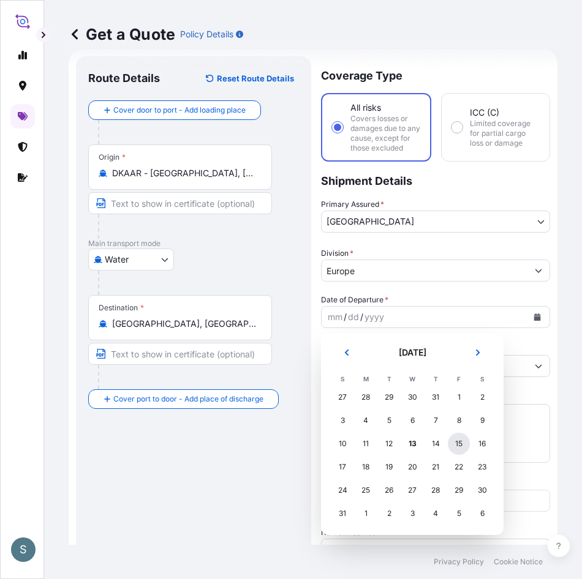
click at [456, 448] on div "15" at bounding box center [459, 444] width 22 height 22
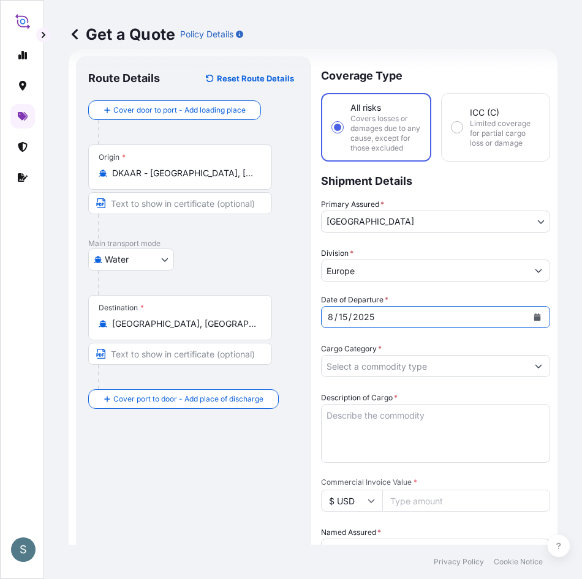
click at [451, 363] on div "Cargo Category *" at bounding box center [435, 360] width 229 height 34
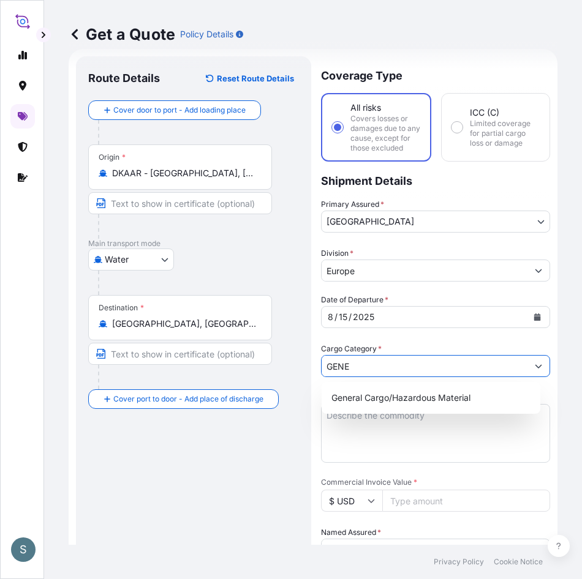
drag, startPoint x: 448, startPoint y: 386, endPoint x: 449, endPoint y: 392, distance: 6.2
click at [448, 387] on div "General Cargo/Hazardous Material" at bounding box center [430, 398] width 219 height 32
type input "General Cargo/Hazardous Material"
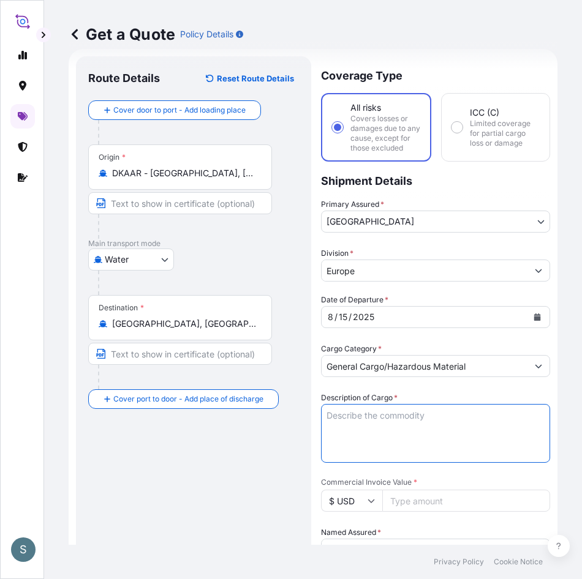
drag, startPoint x: 386, startPoint y: 431, endPoint x: 415, endPoint y: 408, distance: 36.3
click at [388, 429] on textarea "Description of Cargo *" at bounding box center [435, 433] width 229 height 59
click at [391, 413] on textarea "Description of Cargo *" at bounding box center [435, 433] width 229 height 59
paste textarea "SANAL SQ, [MEDICAL_DATA] (NaCl) CHEMICAL PURE QUALITY"
click at [328, 428] on textarea "SANAL SQ, [MEDICAL_DATA] (NaCl) CHEMICAL PURE QUALITY" at bounding box center [435, 433] width 229 height 59
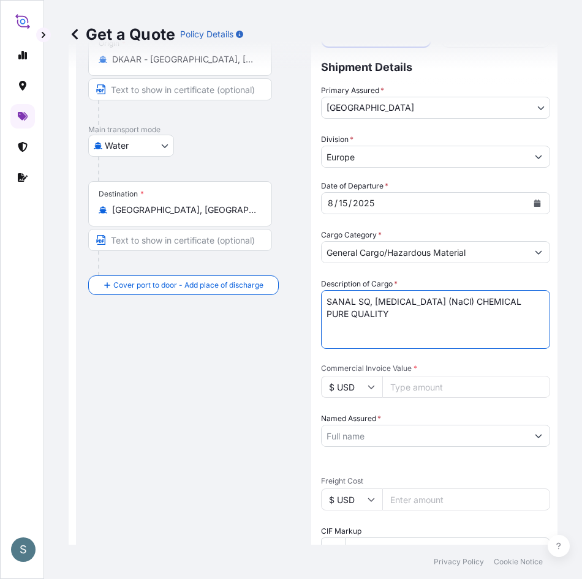
scroll to position [142, 0]
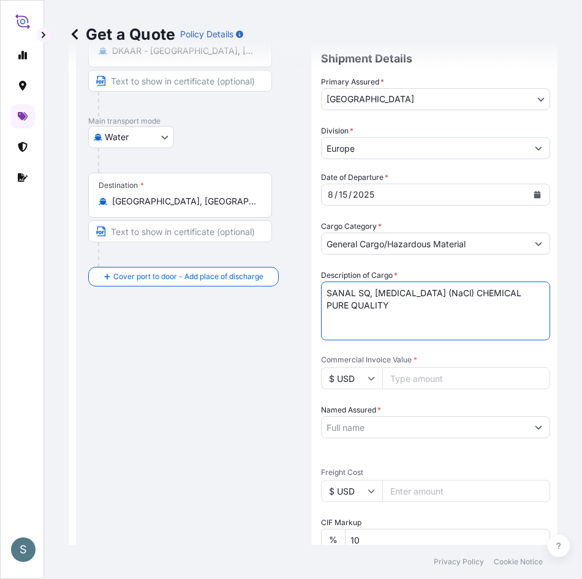
type textarea "SANAL SQ, [MEDICAL_DATA] (NaCl) CHEMICAL PURE QUALITY"
click at [369, 380] on icon at bounding box center [370, 378] width 7 height 7
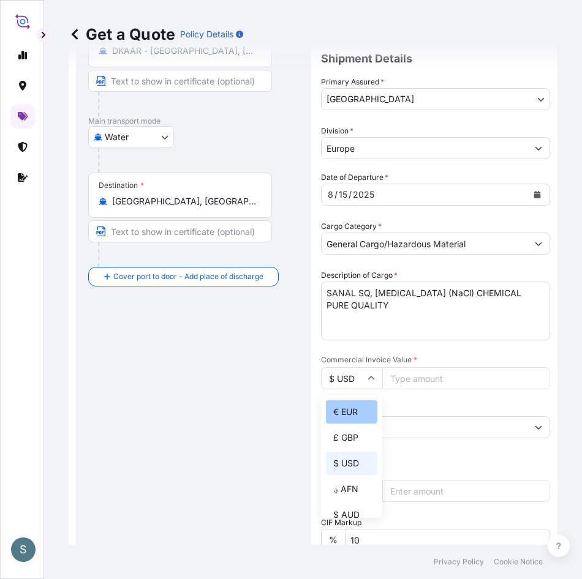
click at [348, 420] on div "€ EUR" at bounding box center [351, 411] width 51 height 23
type input "€ EUR"
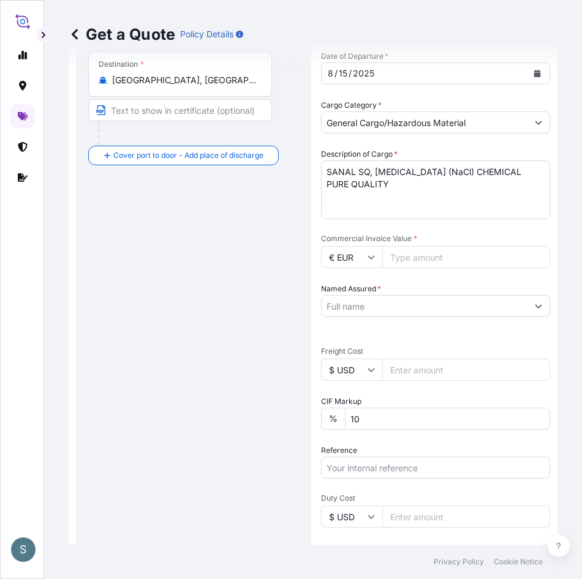
scroll to position [265, 0]
click at [349, 359] on input "$ USD" at bounding box center [351, 369] width 61 height 22
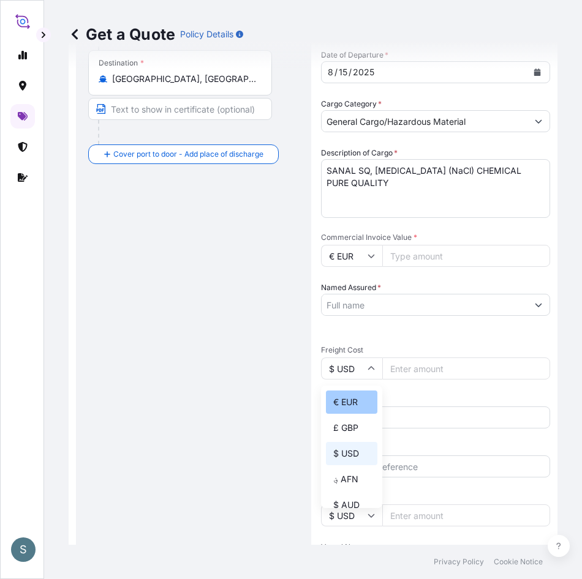
click at [352, 402] on div "€ EUR" at bounding box center [351, 402] width 51 height 23
type input "€ EUR"
click at [422, 260] on input "Commercial Invoice Value *" at bounding box center [466, 256] width 168 height 22
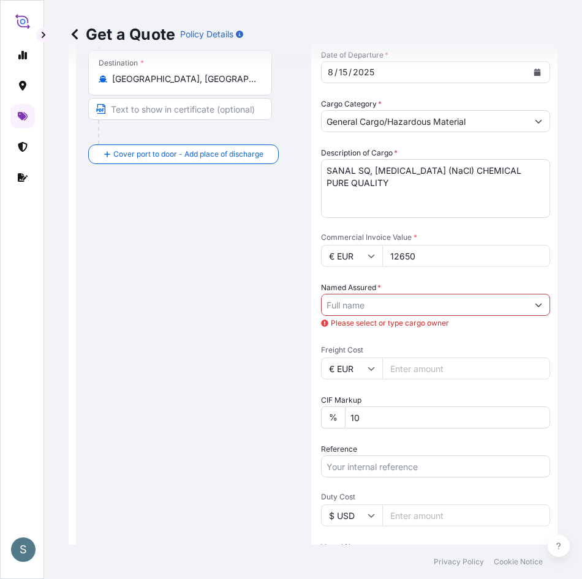
click at [422, 260] on input "12650" at bounding box center [466, 256] width 168 height 22
type input "12650.00"
click at [429, 308] on input "Named Assured *" at bounding box center [424, 305] width 206 height 22
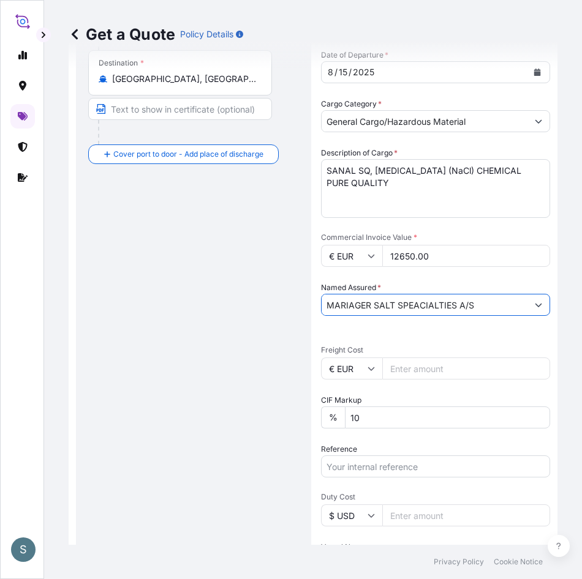
type input "MARIAGER SALT SPEACIALTIES A/S"
drag, startPoint x: 211, startPoint y: 245, endPoint x: 187, endPoint y: 25, distance: 221.2
click at [211, 244] on div "Route Details Reset Route Details Cover door to port - Add loading place Place …" at bounding box center [193, 264] width 211 height 880
click at [418, 372] on input "Freight Cost" at bounding box center [466, 369] width 168 height 22
paste input "1194.87"
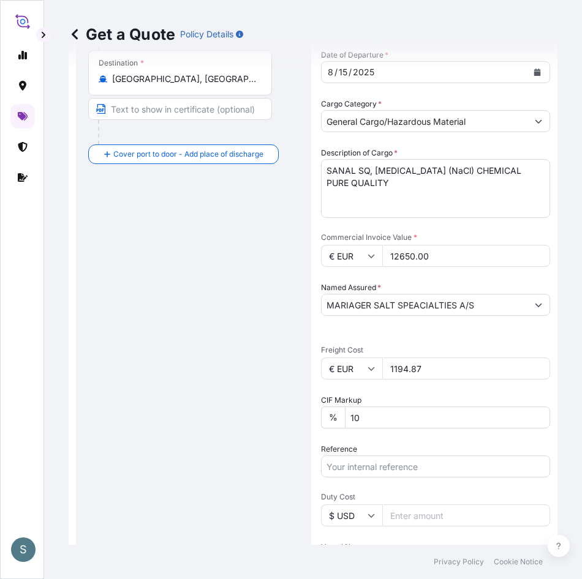
type input "1194.87"
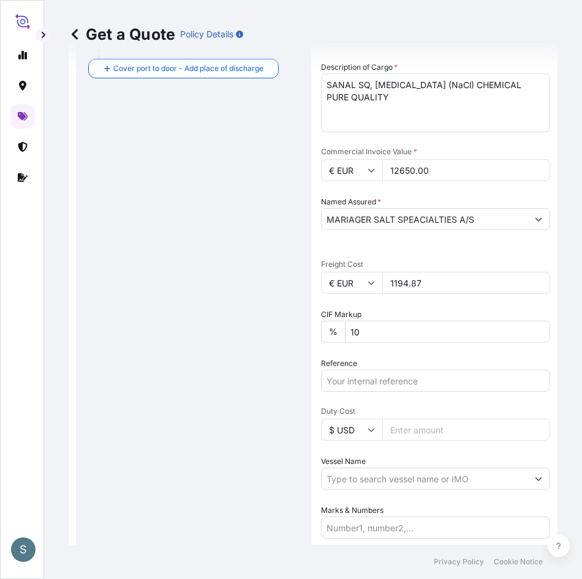
scroll to position [443, 0]
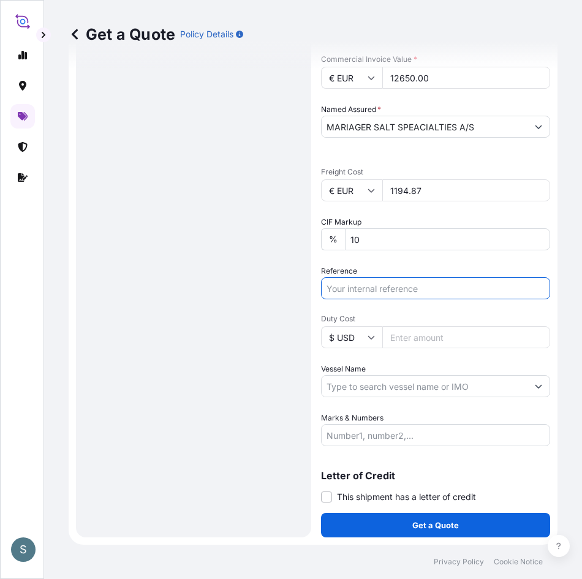
click at [391, 285] on input "Reference" at bounding box center [435, 288] width 229 height 22
paste input "DK1001019218 2517251"
click at [393, 293] on input "DK1001019218 2517251" at bounding box center [435, 288] width 229 height 22
type input "DK1001019218-2517251"
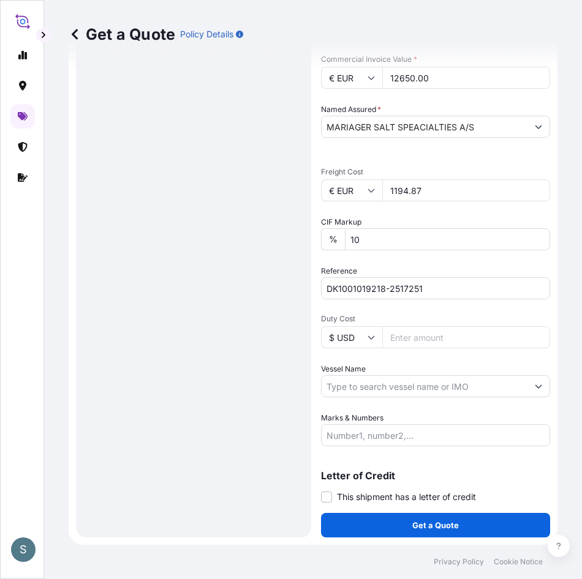
click at [261, 309] on div "Route Details Reset Route Details Cover door to port - Add loading place Place …" at bounding box center [193, 85] width 211 height 880
click at [402, 381] on input "Vessel Name" at bounding box center [424, 386] width 206 height 22
click at [399, 385] on input "Vessel Name" at bounding box center [424, 386] width 206 height 22
paste input "MSC FATMA"
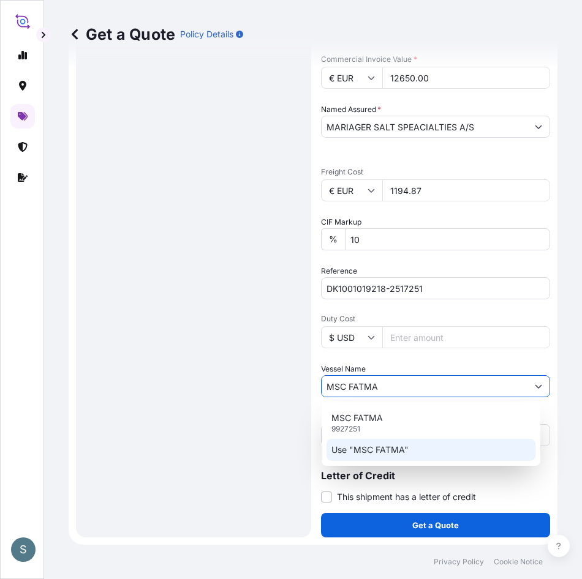
click at [398, 446] on p "Use "MSC FATMA"" at bounding box center [369, 450] width 77 height 12
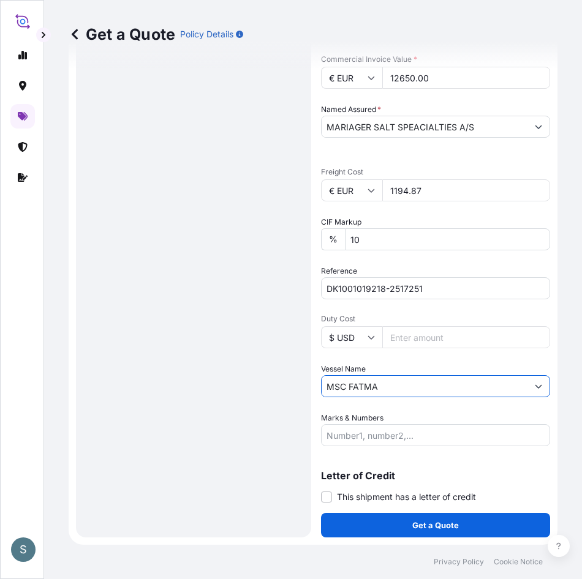
type input "MSC FATMA"
click at [217, 258] on div "Route Details Reset Route Details Cover door to port - Add loading place Place …" at bounding box center [193, 85] width 211 height 880
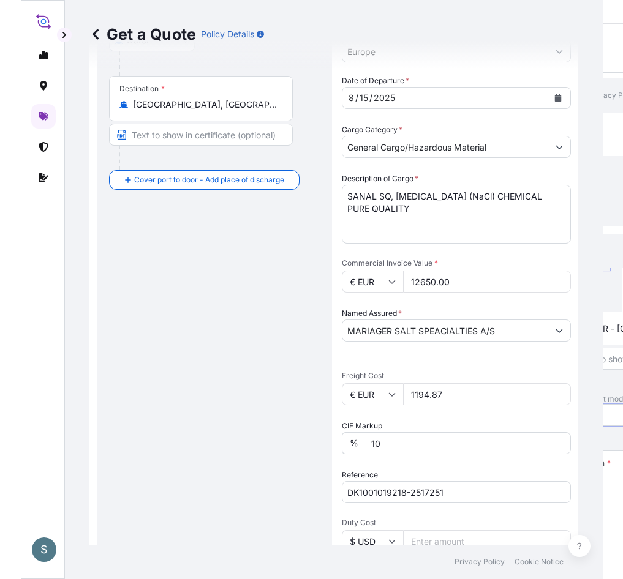
scroll to position [245, 0]
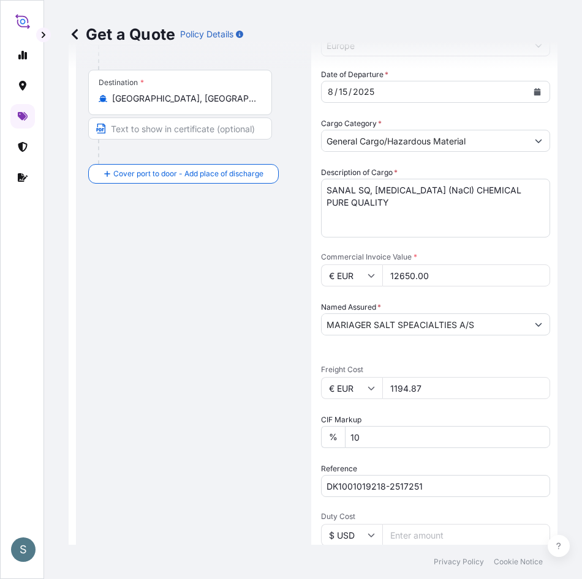
click at [326, 200] on textarea "SANAL SQ, [MEDICAL_DATA] (NaCl) CHEMICAL PURE QUALITY" at bounding box center [435, 208] width 229 height 59
type textarea "SANAL SQ, [MEDICAL_DATA] (NaCl) CHEMICAL PURE QUALITY"
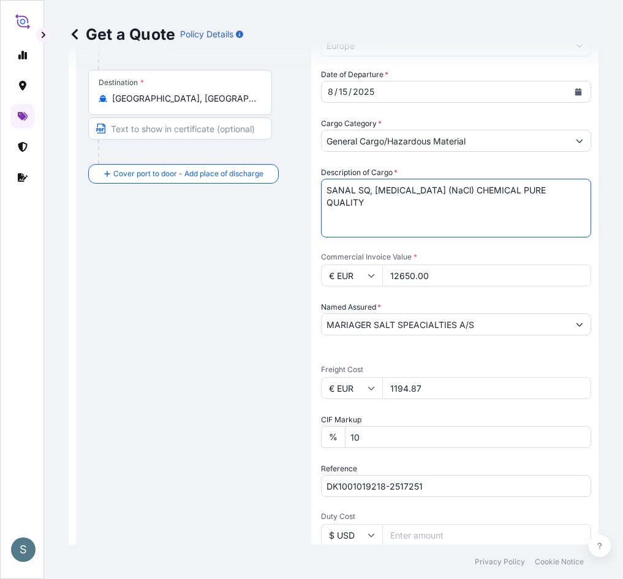
click at [220, 317] on div "Route Details Reset Route Details Cover door to port - Add loading place Place …" at bounding box center [193, 283] width 211 height 880
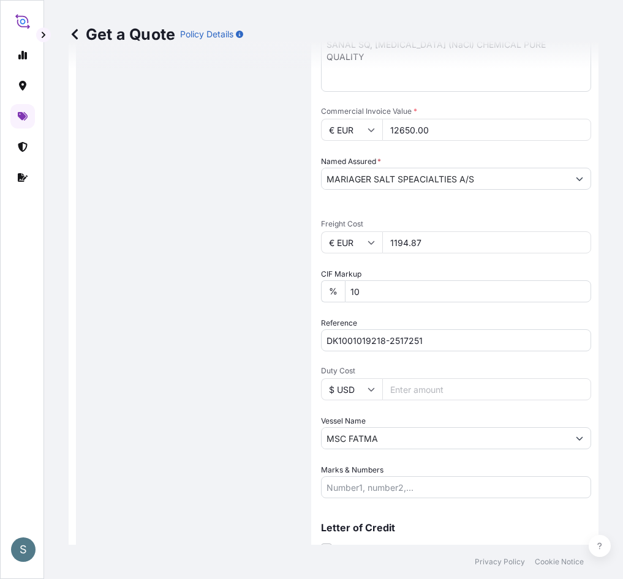
scroll to position [443, 0]
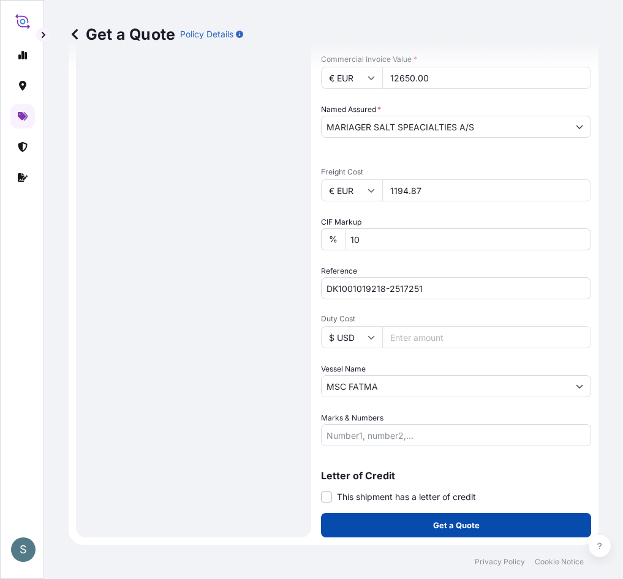
click at [461, 524] on p "Get a Quote" at bounding box center [456, 525] width 47 height 12
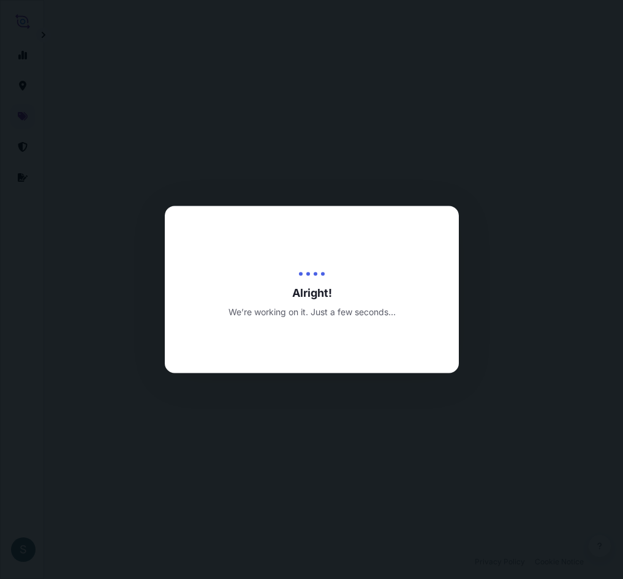
select select "Water"
select select "31589"
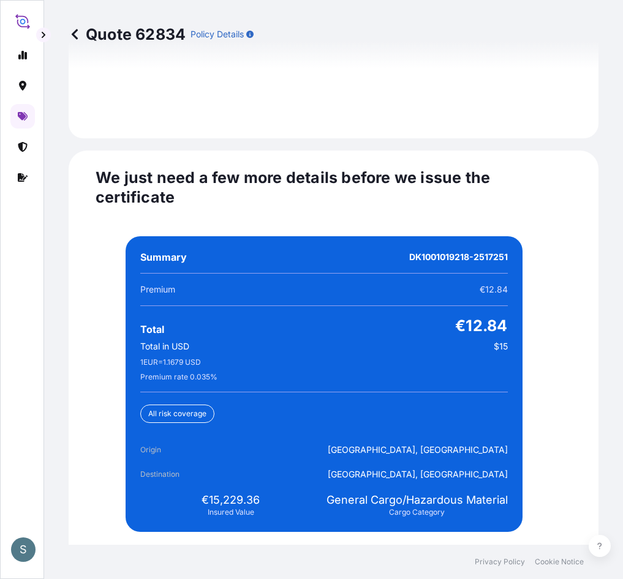
scroll to position [2914, 0]
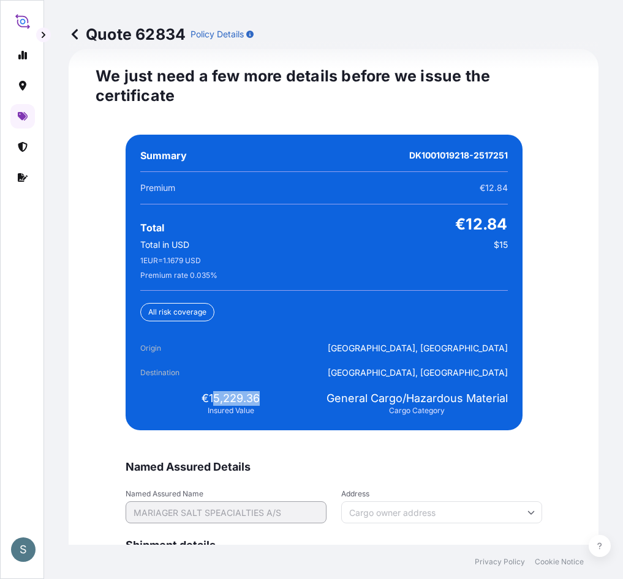
drag, startPoint x: 208, startPoint y: 404, endPoint x: 276, endPoint y: 403, distance: 68.0
click at [276, 403] on div "€15,229.36 Insured Value" at bounding box center [230, 403] width 181 height 24
drag, startPoint x: 276, startPoint y: 403, endPoint x: 202, endPoint y: 400, distance: 73.5
click at [202, 400] on span "€15,229.36" at bounding box center [230, 398] width 58 height 15
click at [208, 403] on span "€15,229.36" at bounding box center [230, 398] width 58 height 15
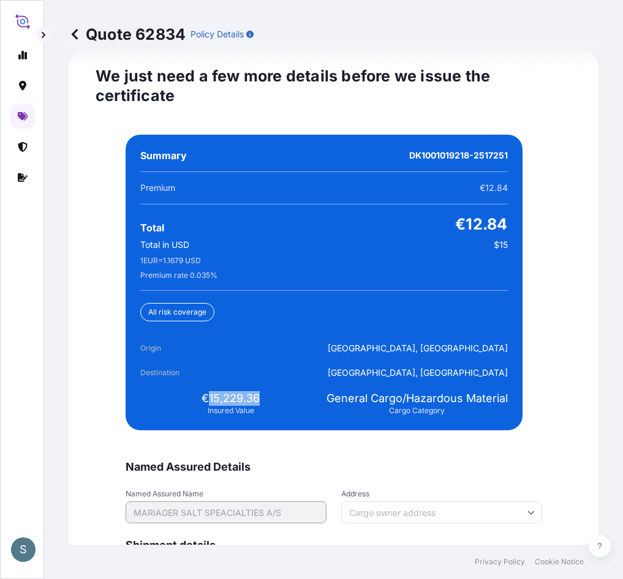
drag, startPoint x: 258, startPoint y: 402, endPoint x: 280, endPoint y: 402, distance: 22.7
click at [280, 402] on div "€15,229.36 Insured Value" at bounding box center [230, 403] width 181 height 24
copy span "15,229.36"
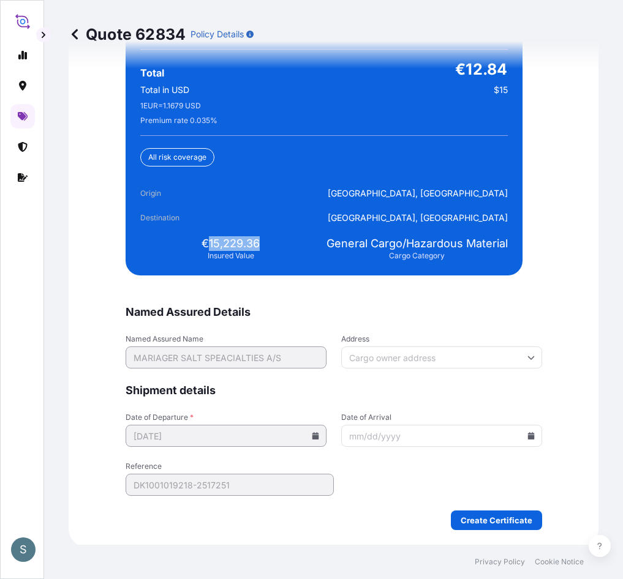
scroll to position [3072, 0]
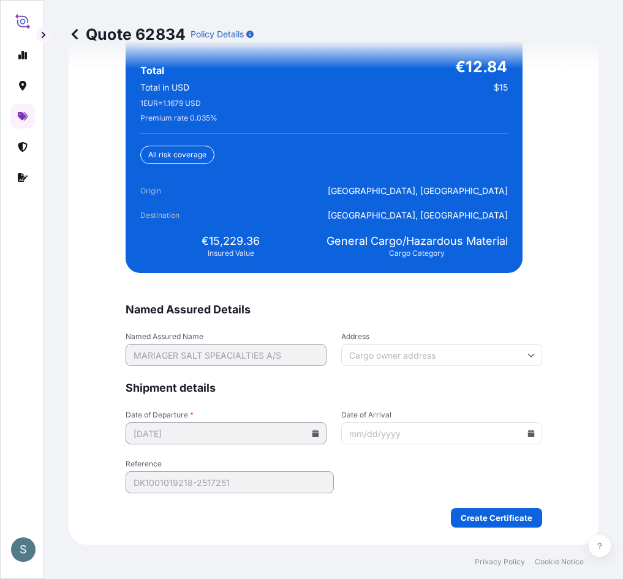
click at [527, 432] on icon at bounding box center [530, 433] width 7 height 7
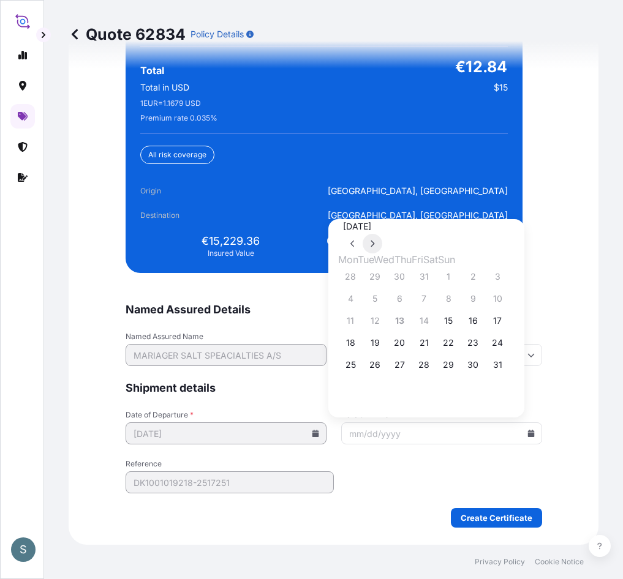
click at [375, 240] on icon at bounding box center [372, 243] width 5 height 7
click at [458, 349] on button "24" at bounding box center [448, 343] width 20 height 20
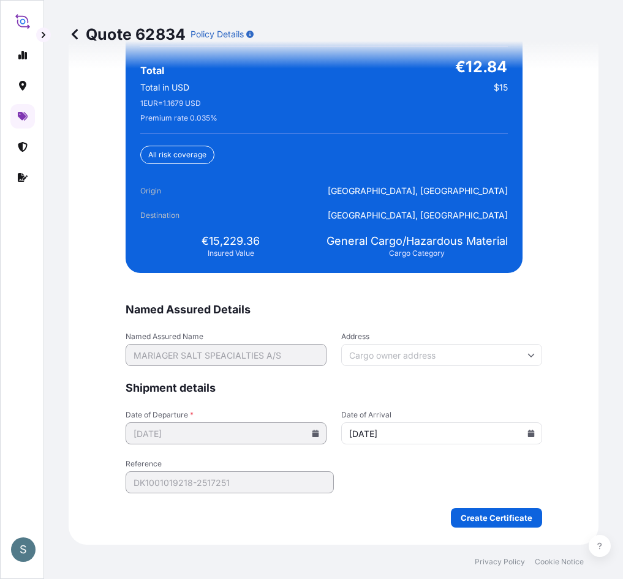
type input "[DATE]"
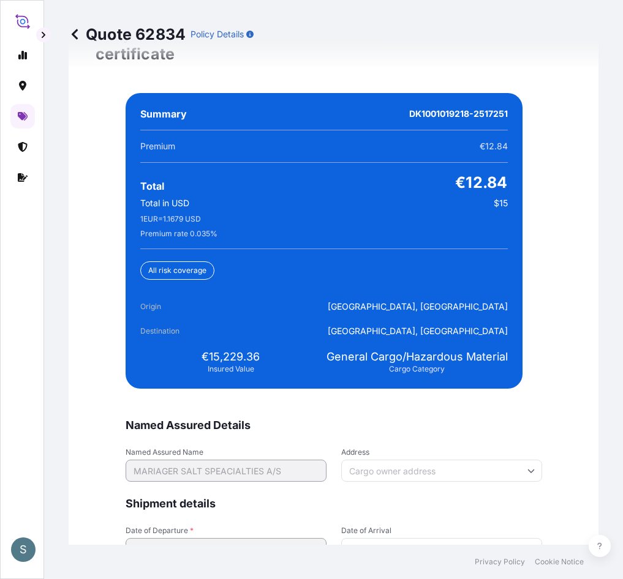
scroll to position [2949, 0]
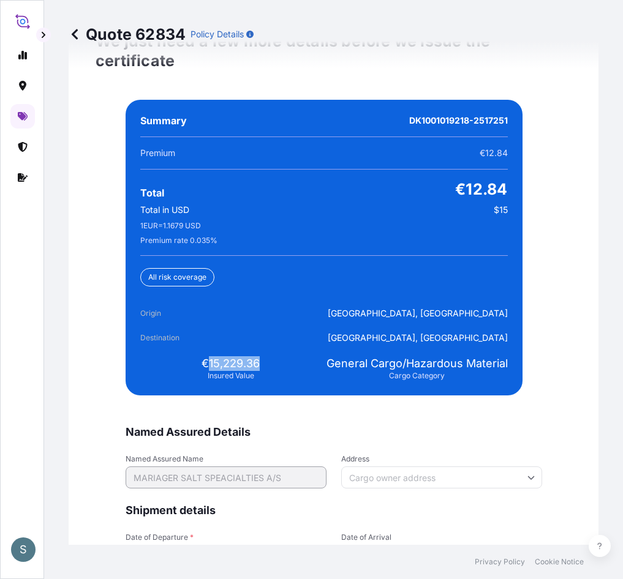
drag, startPoint x: 207, startPoint y: 364, endPoint x: 273, endPoint y: 358, distance: 66.4
click at [273, 358] on div "€15,229.36 Insured Value" at bounding box center [230, 368] width 181 height 24
copy span "15,229.36"
click at [468, 444] on form "Named Assured Details Named Assured Name MARIAGER SALT SPEACIALTIES A/S Address…" at bounding box center [334, 537] width 416 height 225
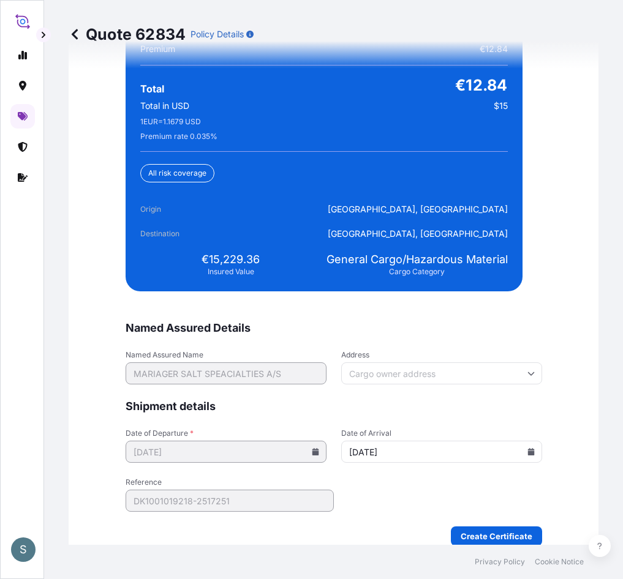
scroll to position [3072, 0]
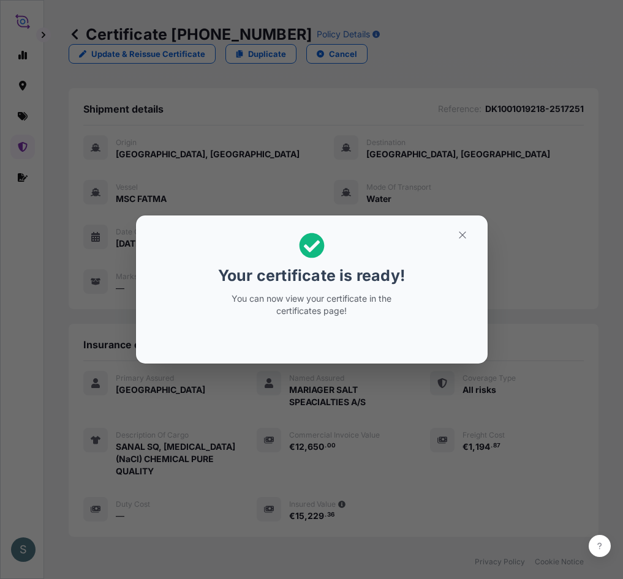
click at [45, 404] on div "Your certificate is ready! You can now view your certificate in the certificate…" at bounding box center [311, 289] width 623 height 579
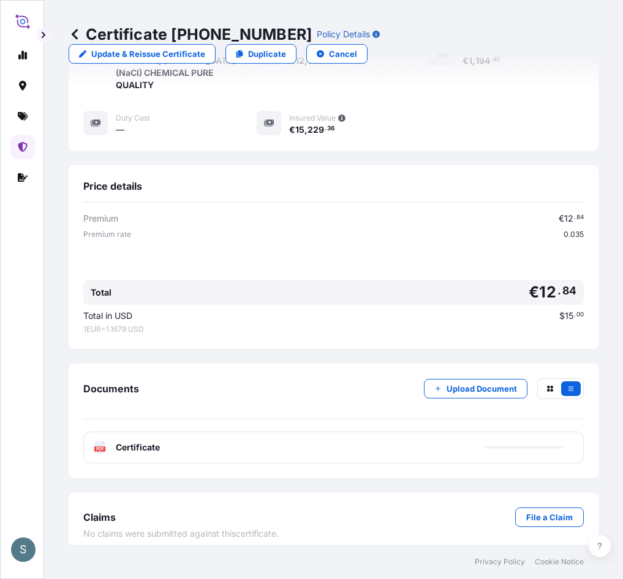
scroll to position [396, 0]
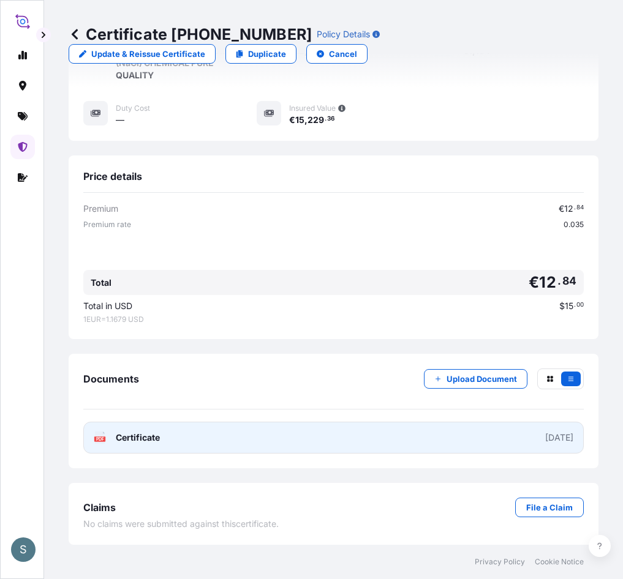
click at [202, 446] on link "PDF Certificate [DATE]" at bounding box center [333, 438] width 500 height 32
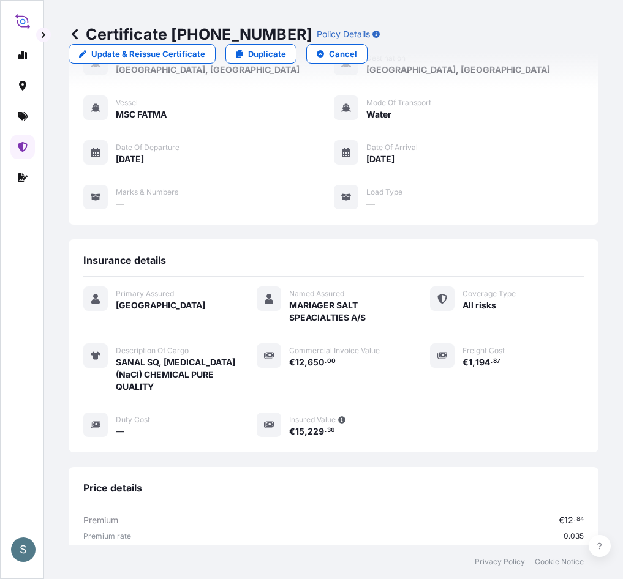
scroll to position [212, 0]
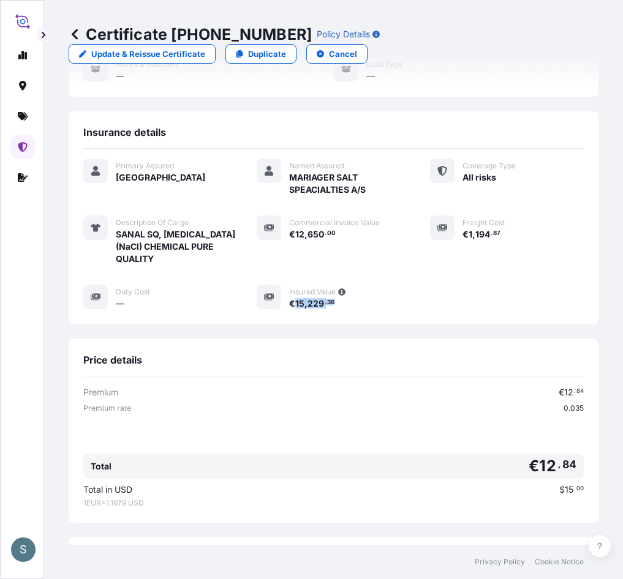
drag, startPoint x: 293, startPoint y: 307, endPoint x: 355, endPoint y: 307, distance: 61.9
click at [355, 307] on div "€ 15 , 229 . 36" at bounding box center [349, 303] width 121 height 13
copy span "15 , 229 . 36"
